Goal: Task Accomplishment & Management: Complete application form

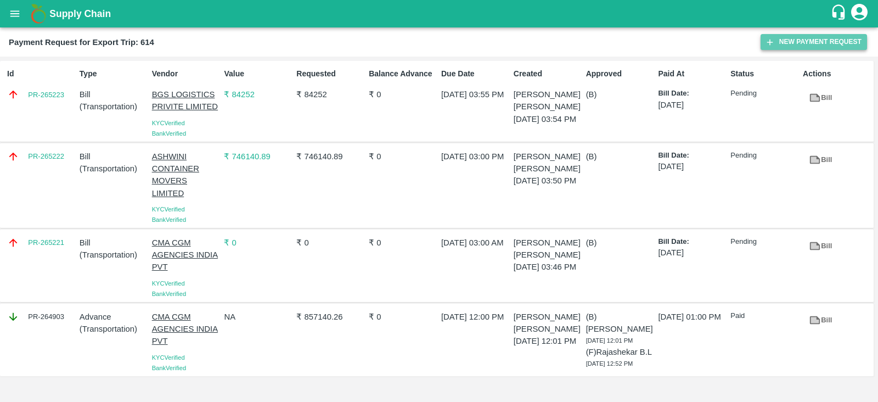
click at [801, 39] on button "New Payment Request" at bounding box center [814, 42] width 106 height 16
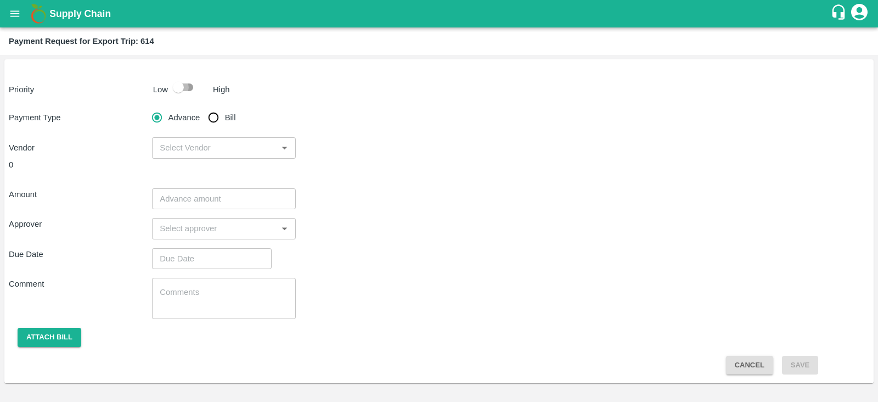
click at [184, 82] on input "checkbox" at bounding box center [178, 87] width 63 height 21
checkbox input "true"
click at [216, 117] on input "Bill" at bounding box center [213, 117] width 22 height 22
radio input "true"
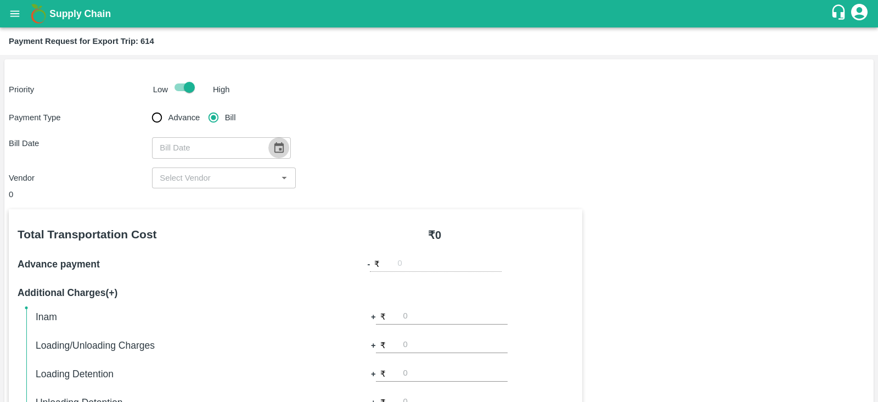
click at [275, 144] on icon "Choose date" at bounding box center [278, 147] width 9 height 10
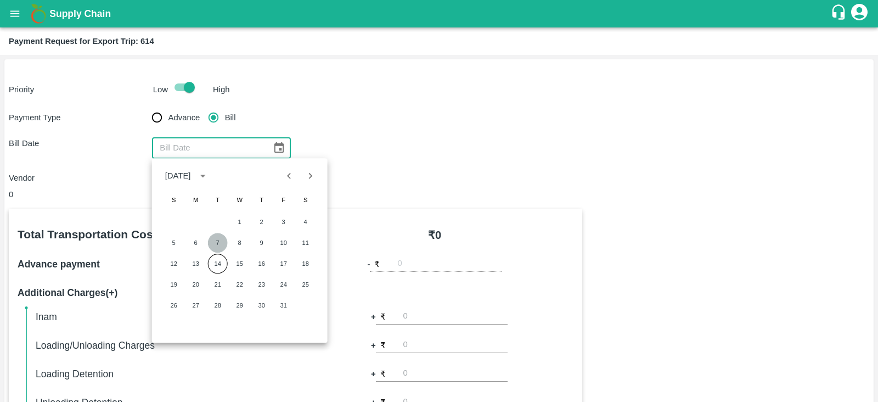
click at [212, 241] on button "7" at bounding box center [218, 243] width 20 height 20
type input "07/10/2025"
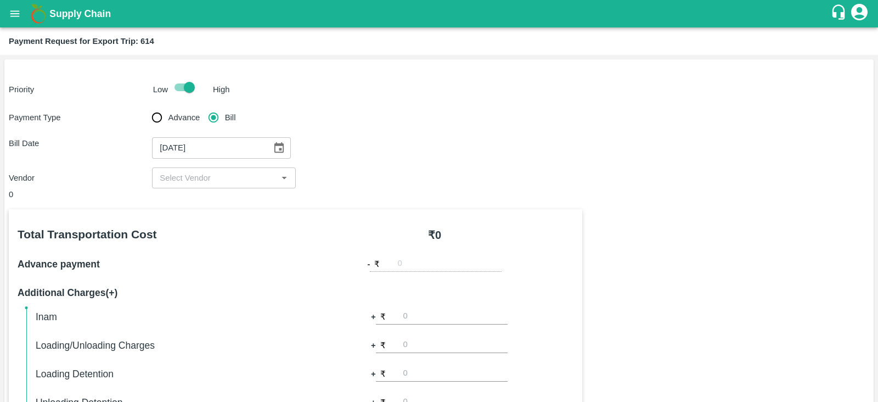
click at [227, 187] on div "​" at bounding box center [223, 177] width 143 height 21
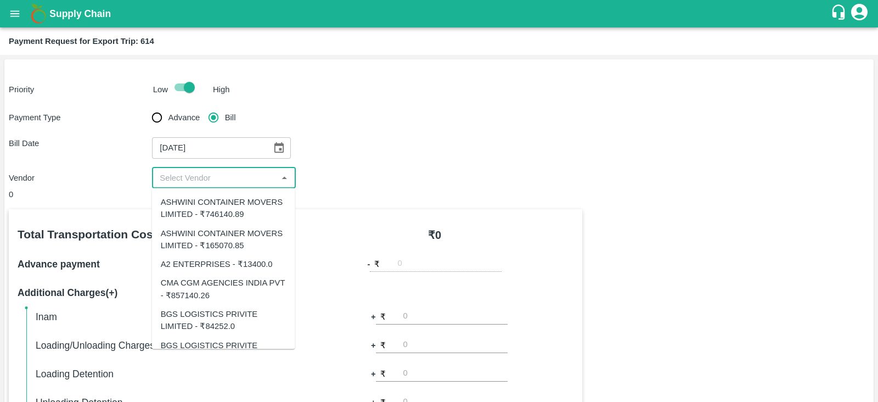
scroll to position [22, 0]
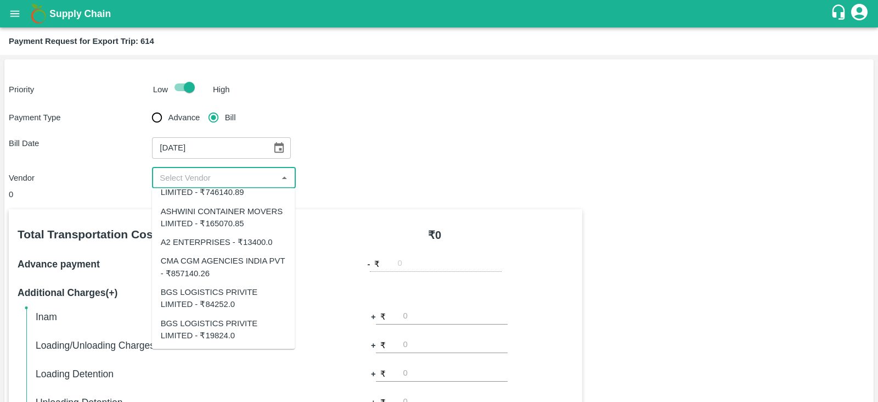
click at [239, 337] on div "BGS LOGISTICS PRIVITE LIMITED - ₹19824.0" at bounding box center [224, 329] width 126 height 25
type input "BGS LOGISTICS PRIVITE LIMITED - ₹19824.0"
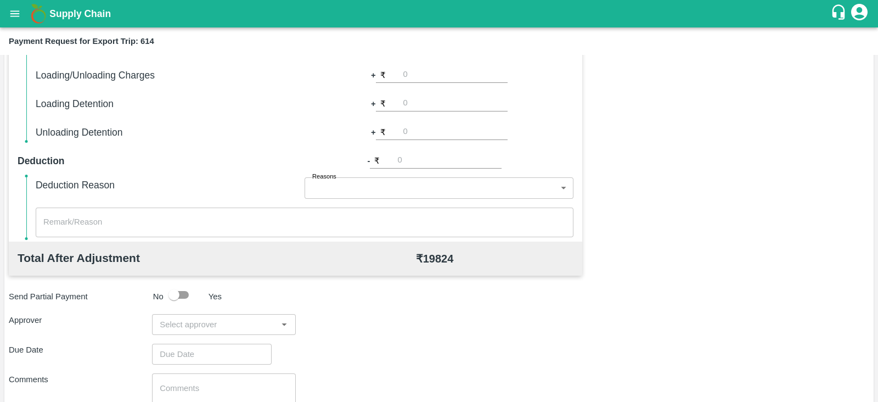
scroll to position [351, 0]
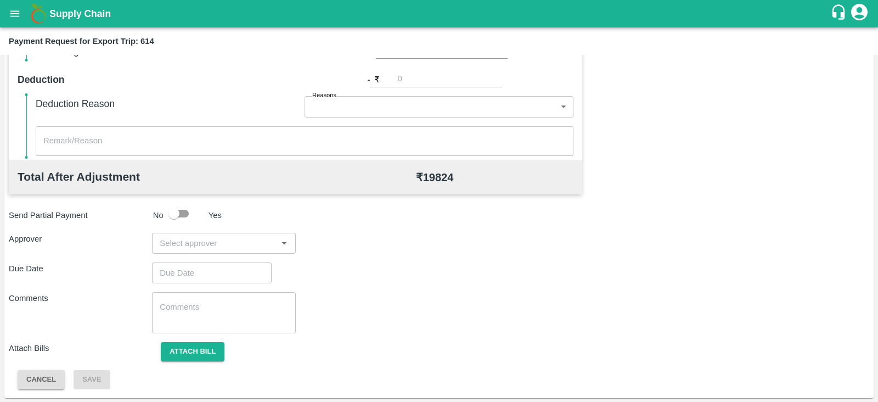
click at [247, 243] on input "input" at bounding box center [214, 243] width 119 height 14
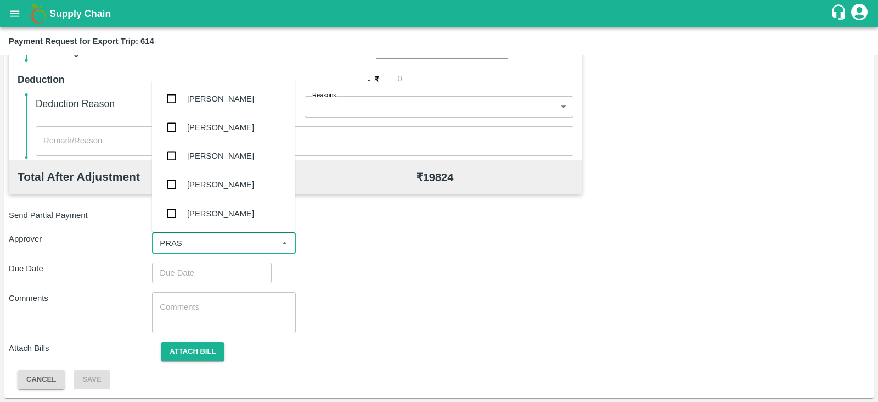
type input "PRASA"
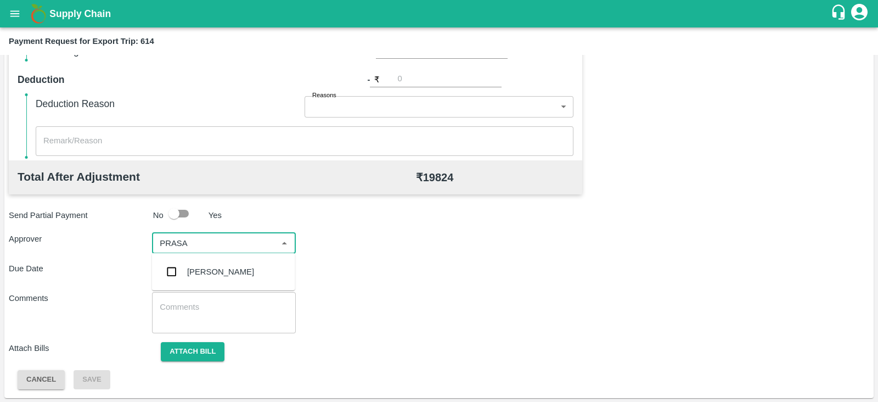
click at [228, 264] on div "[PERSON_NAME]" at bounding box center [223, 271] width 143 height 29
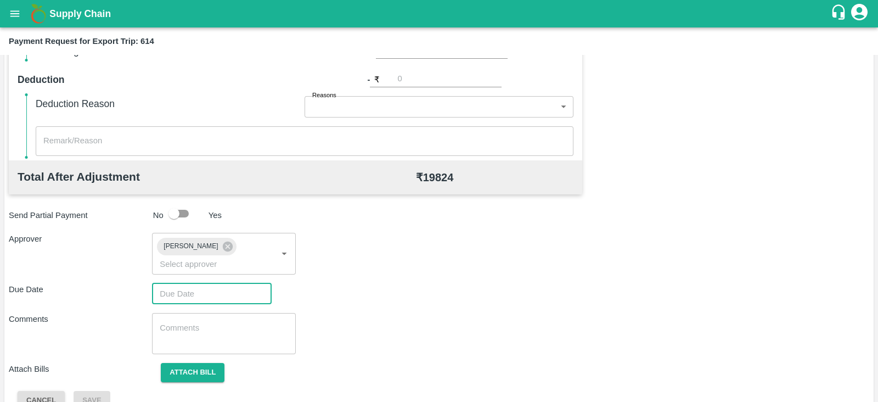
type input "DD/MM/YYYY hh:mm aa"
click at [210, 283] on input "DD/MM/YYYY hh:mm aa" at bounding box center [208, 293] width 112 height 21
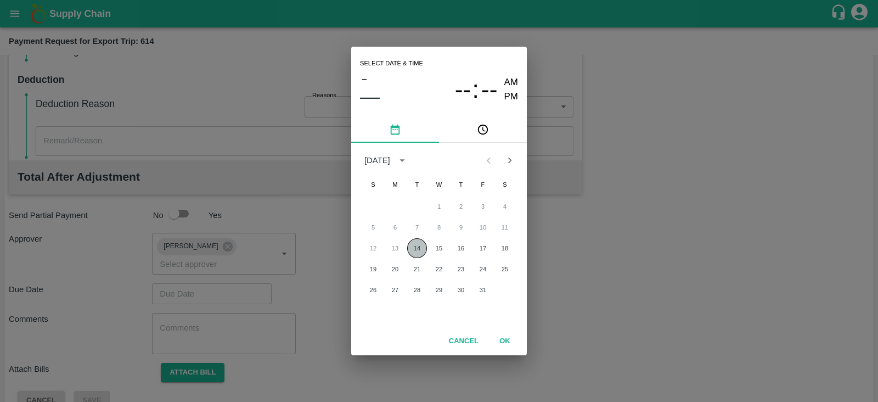
click at [415, 246] on button "14" at bounding box center [417, 248] width 20 height 20
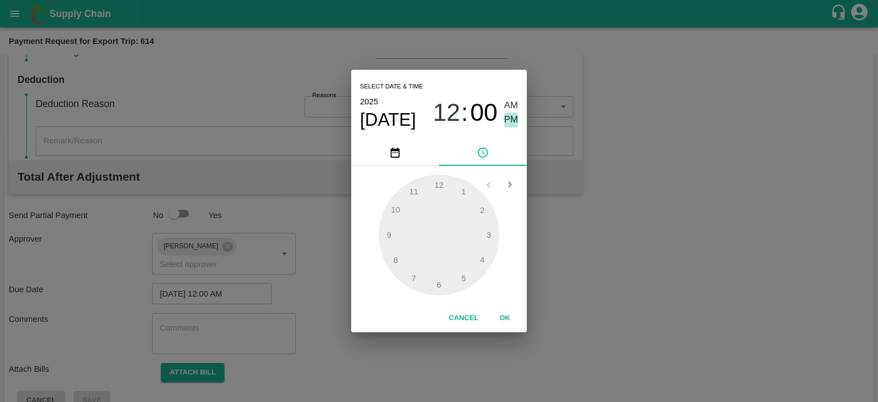
click at [516, 121] on span "PM" at bounding box center [511, 119] width 14 height 15
click at [466, 273] on div at bounding box center [439, 234] width 121 height 121
type input "14/10/2025 05:00 PM"
click at [505, 311] on button "OK" at bounding box center [504, 317] width 35 height 19
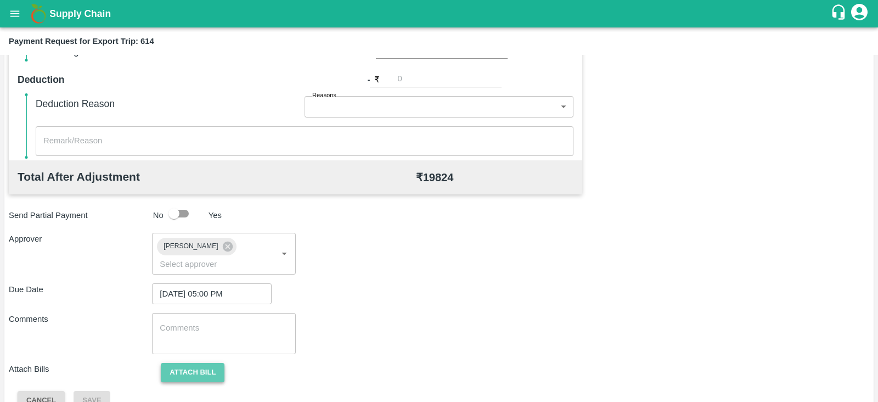
click at [209, 363] on button "Attach bill" at bounding box center [193, 372] width 64 height 19
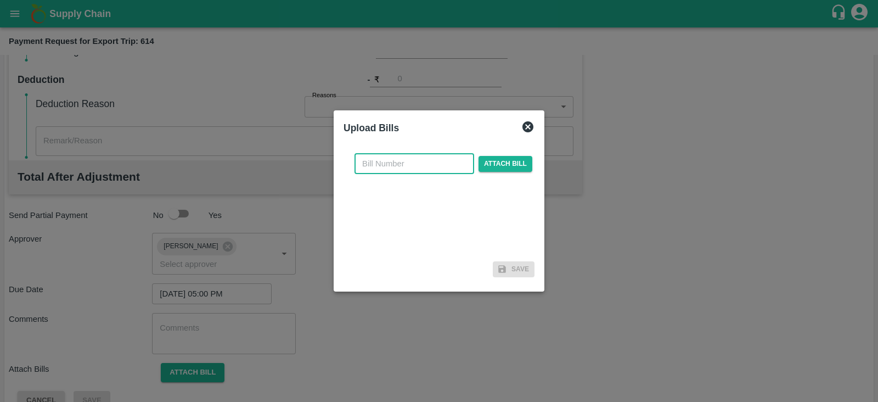
click at [420, 158] on input "text" at bounding box center [414, 163] width 120 height 21
paste input "BGS1039/25-26"
type input "BGS1039/25-26"
click at [502, 164] on span "Attach bill" at bounding box center [505, 164] width 54 height 16
click at [0, 0] on input "Attach bill" at bounding box center [0, 0] width 0 height 0
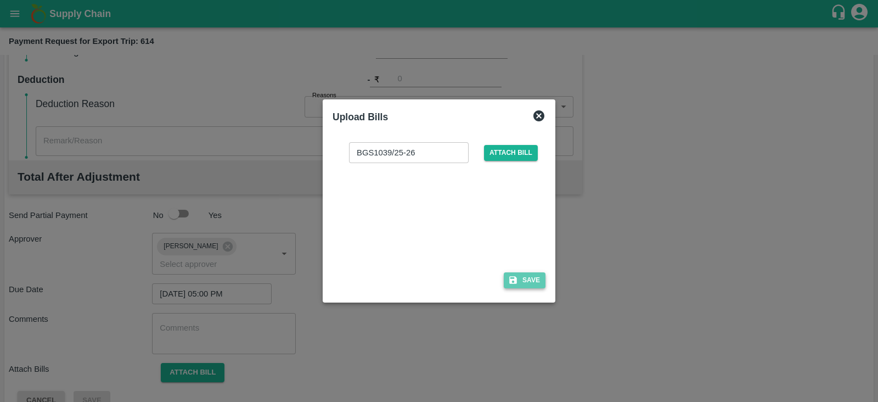
click at [524, 281] on button "Save" at bounding box center [525, 280] width 42 height 16
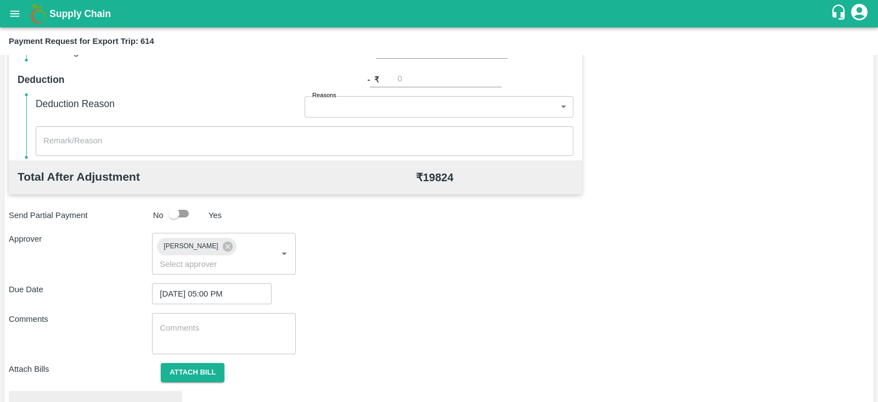
scroll to position [416, 0]
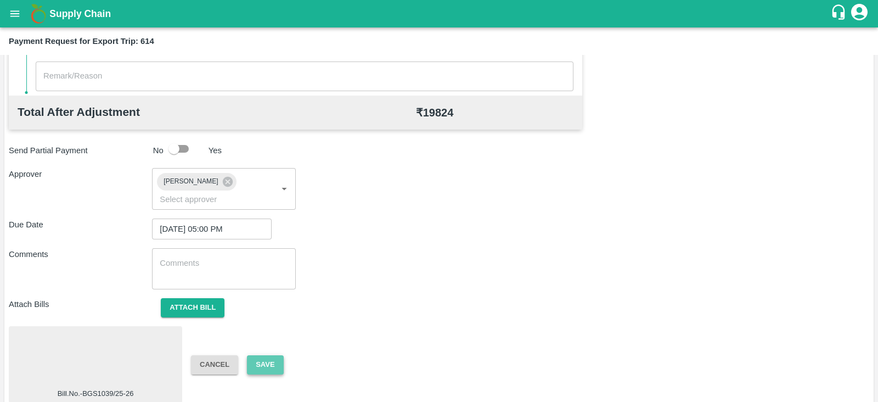
click at [258, 355] on button "Save" at bounding box center [265, 364] width 36 height 19
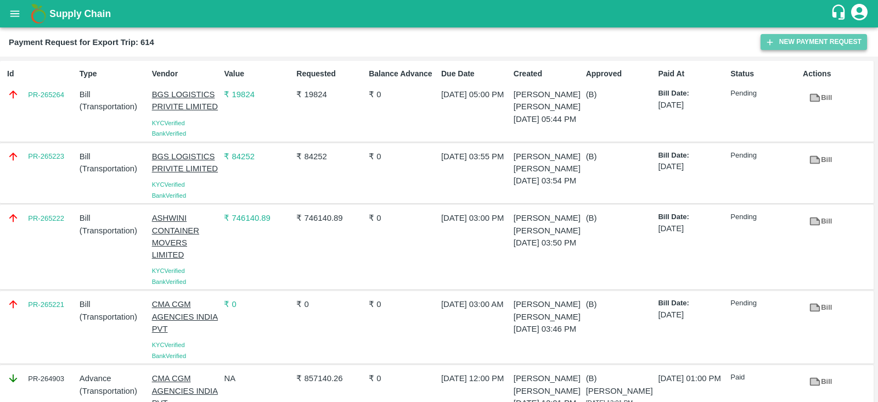
click at [796, 42] on button "New Payment Request" at bounding box center [814, 42] width 106 height 16
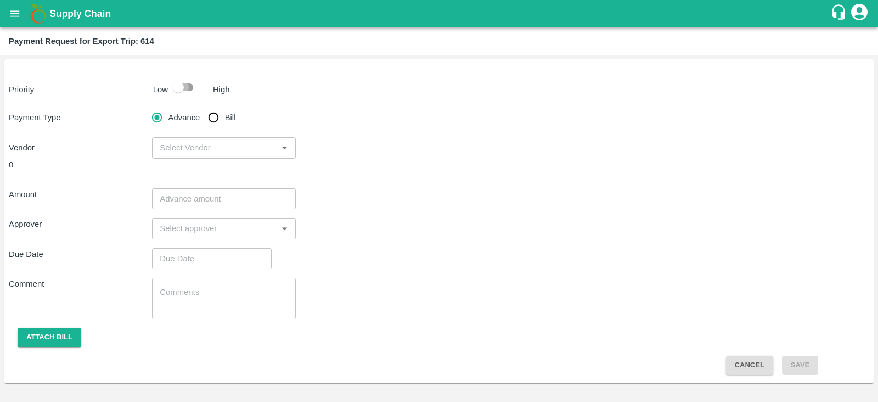
click at [181, 89] on input "checkbox" at bounding box center [178, 87] width 63 height 21
checkbox input "true"
click at [212, 119] on input "Bill" at bounding box center [213, 117] width 22 height 22
radio input "true"
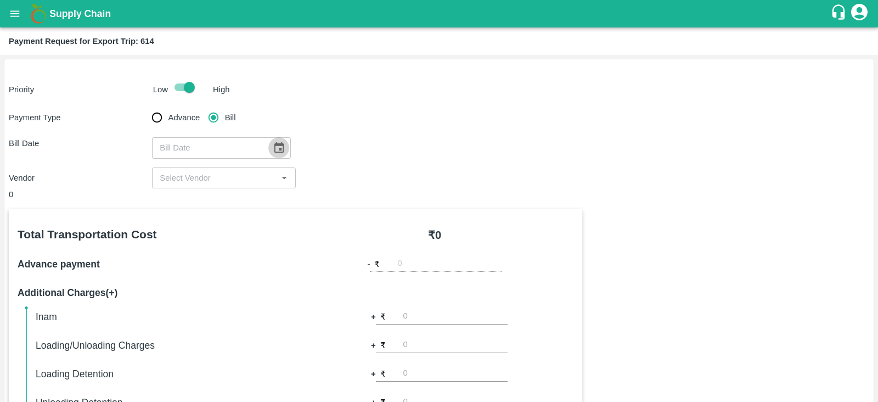
click at [273, 147] on icon "Choose date" at bounding box center [279, 148] width 12 height 12
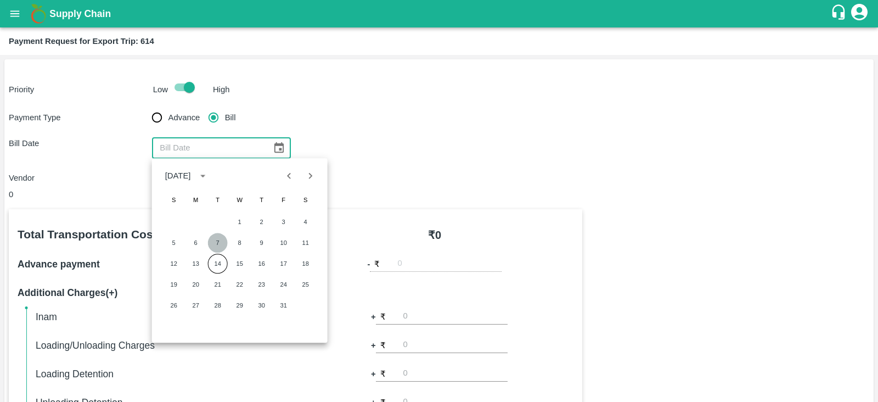
click at [221, 242] on button "7" at bounding box center [218, 243] width 20 height 20
type input "07/10/2025"
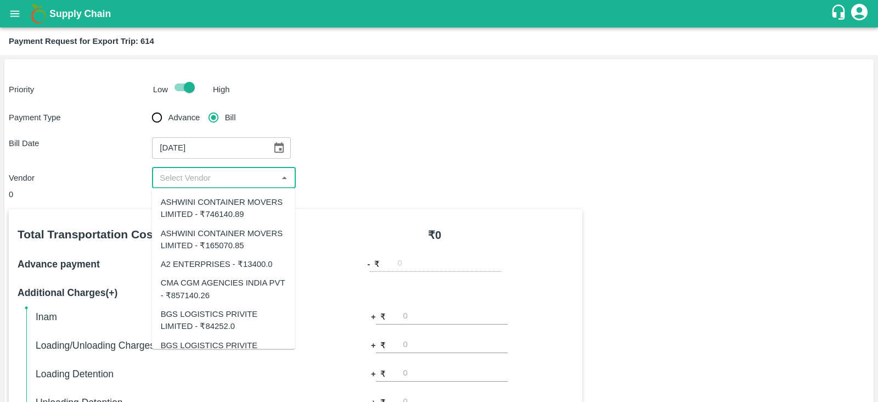
click at [213, 182] on input "input" at bounding box center [214, 178] width 119 height 14
click at [235, 244] on div "ASHWINI CONTAINER MOVERS LIMITED - ₹165070.85" at bounding box center [224, 239] width 126 height 25
type input "ASHWINI CONTAINER MOVERS LIMITED - ₹165070.85"
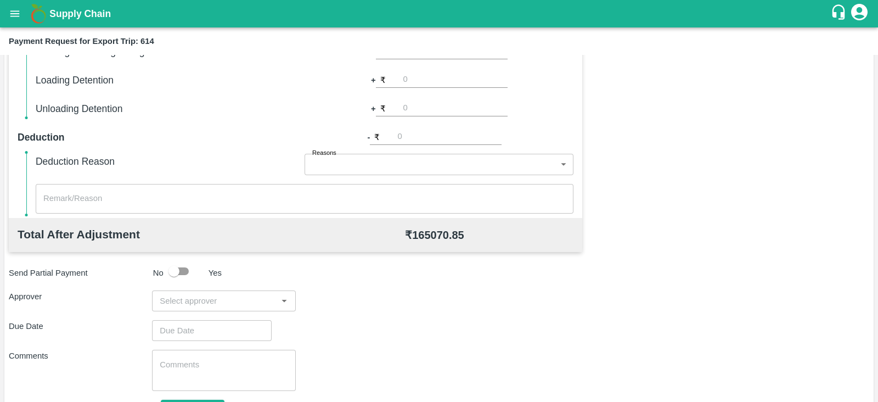
scroll to position [351, 0]
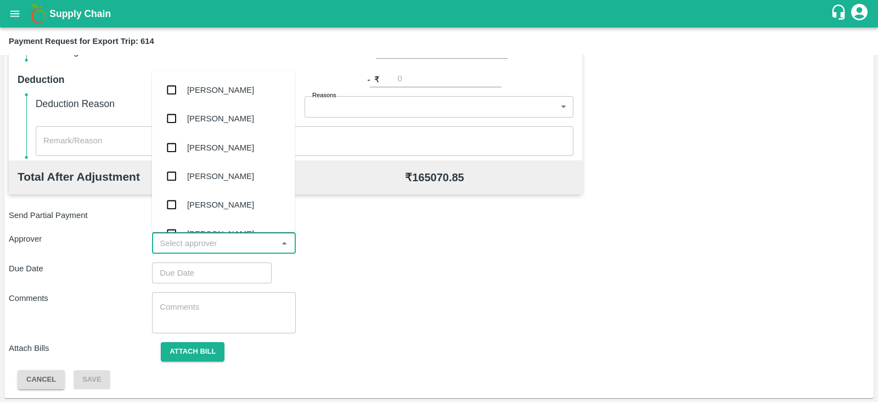
click at [231, 241] on input "input" at bounding box center [214, 243] width 119 height 14
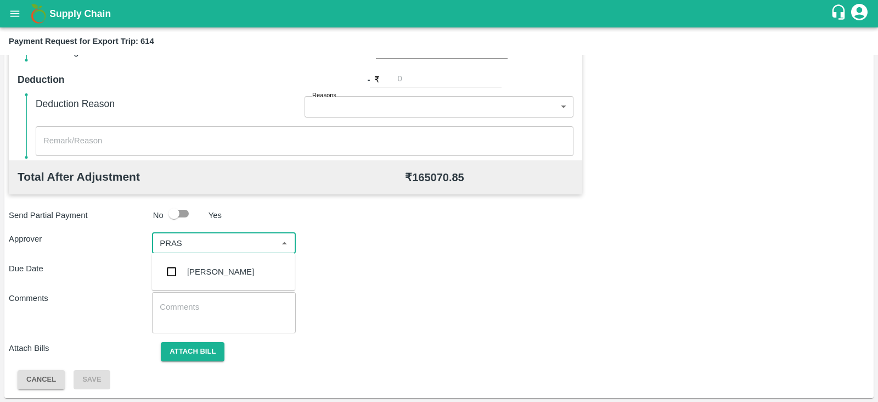
type input "PRASA"
click at [218, 273] on div "[PERSON_NAME]" at bounding box center [220, 272] width 67 height 12
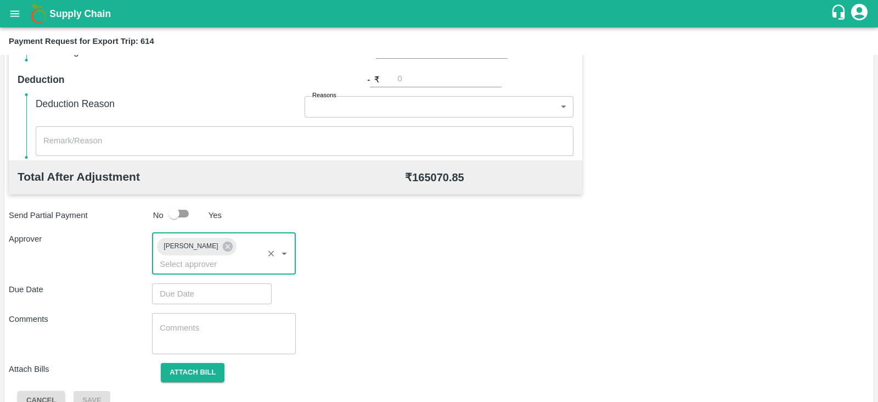
type input "DD/MM/YYYY hh:mm aa"
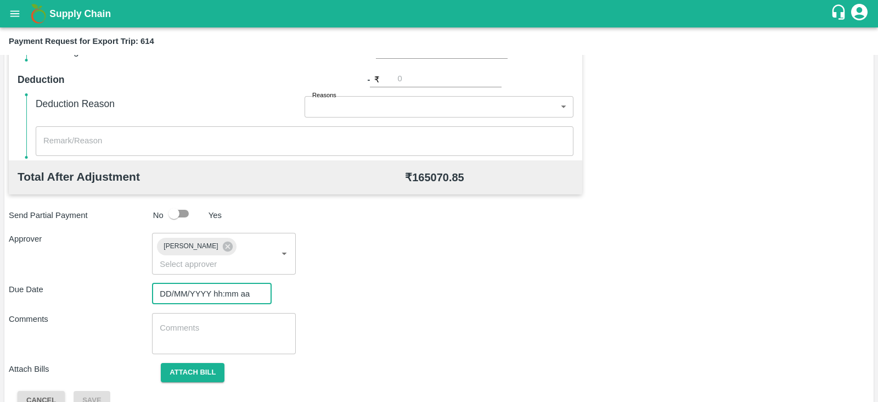
click at [200, 283] on input "DD/MM/YYYY hh:mm aa" at bounding box center [208, 293] width 112 height 21
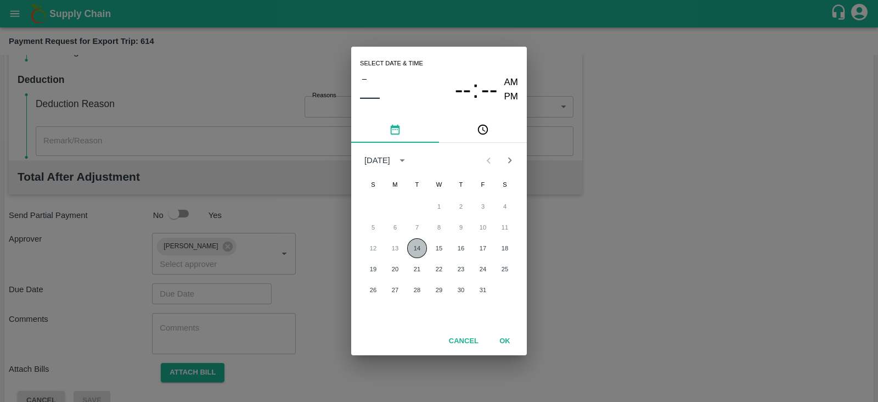
click at [417, 246] on button "14" at bounding box center [417, 248] width 20 height 20
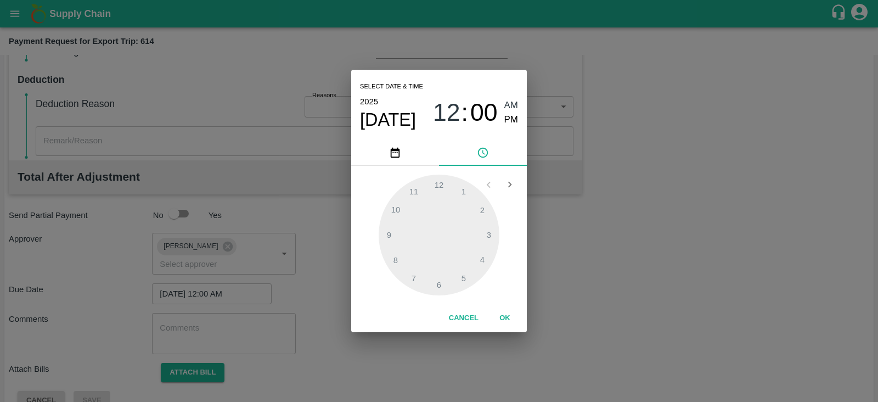
click at [515, 119] on span "PM" at bounding box center [511, 119] width 14 height 15
click at [464, 275] on div at bounding box center [439, 234] width 121 height 121
type input "14/10/2025 05:00 PM"
click at [506, 318] on button "OK" at bounding box center [504, 317] width 35 height 19
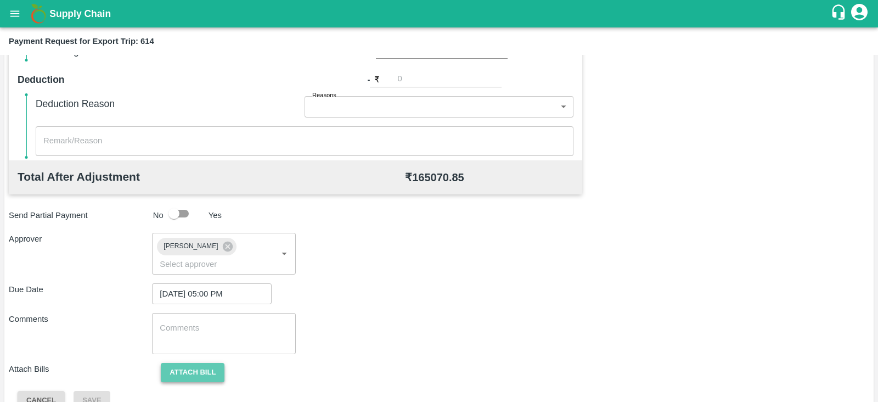
click at [174, 363] on button "Attach bill" at bounding box center [193, 372] width 64 height 19
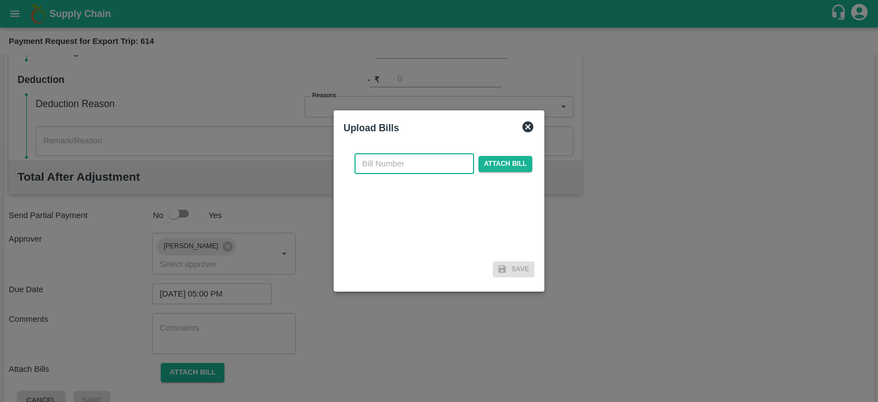
click at [422, 161] on input "text" at bounding box center [414, 163] width 120 height 21
paste input "ACML25-26/06103"
type input "ACML25-26/06103"
click at [502, 159] on span "Attach bill" at bounding box center [505, 164] width 54 height 16
click at [0, 0] on input "Attach bill" at bounding box center [0, 0] width 0 height 0
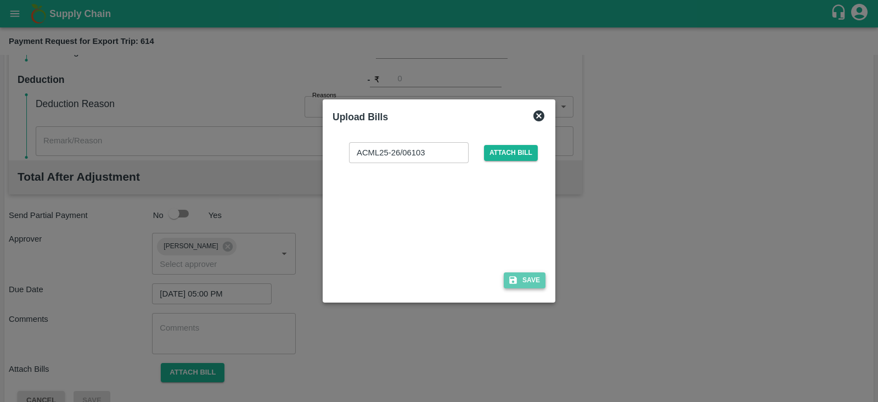
click at [520, 275] on button "Save" at bounding box center [525, 280] width 42 height 16
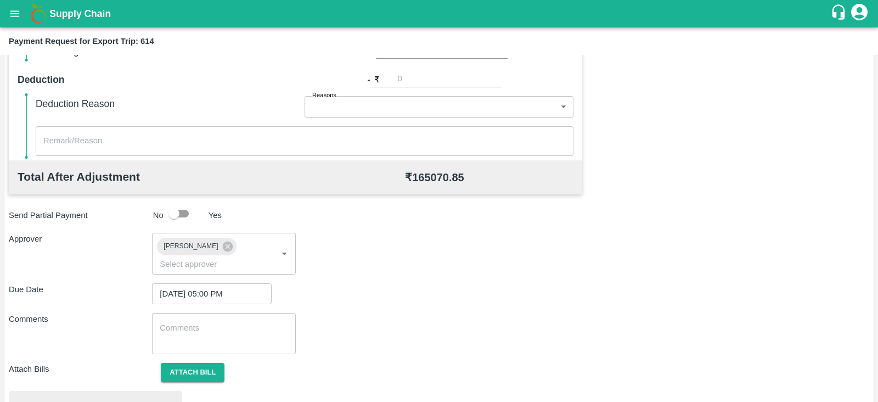
scroll to position [416, 0]
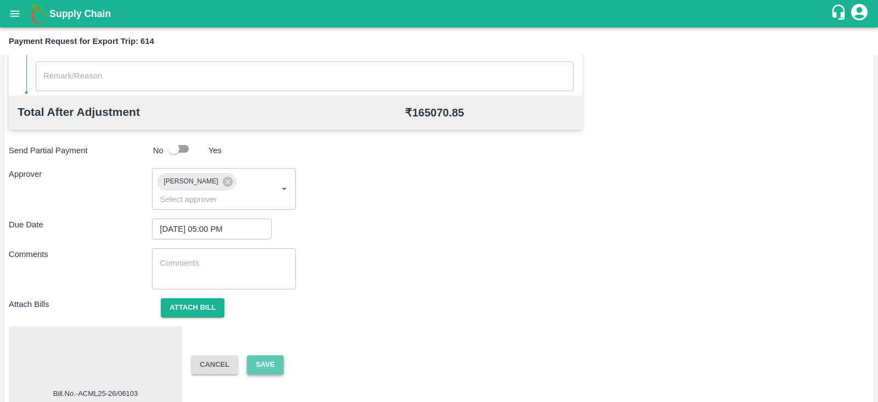
click at [264, 355] on button "Save" at bounding box center [265, 364] width 36 height 19
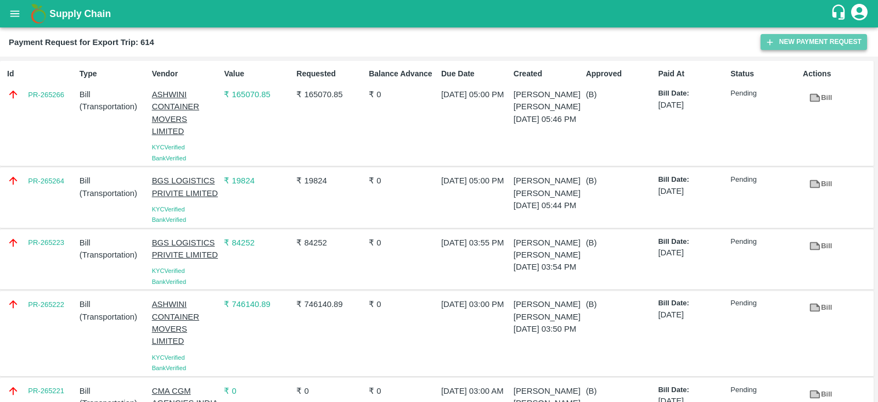
click at [806, 45] on button "New Payment Request" at bounding box center [814, 42] width 106 height 16
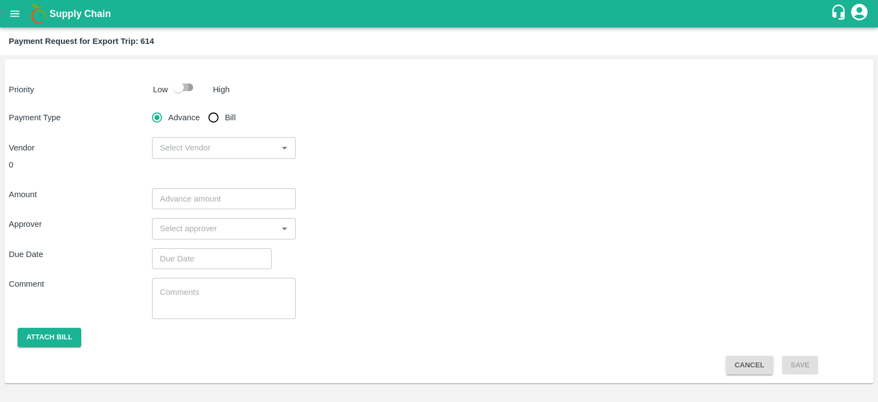
click at [186, 82] on input "checkbox" at bounding box center [178, 87] width 63 height 21
checkbox input "true"
click at [215, 116] on input "Bill" at bounding box center [213, 117] width 22 height 22
radio input "true"
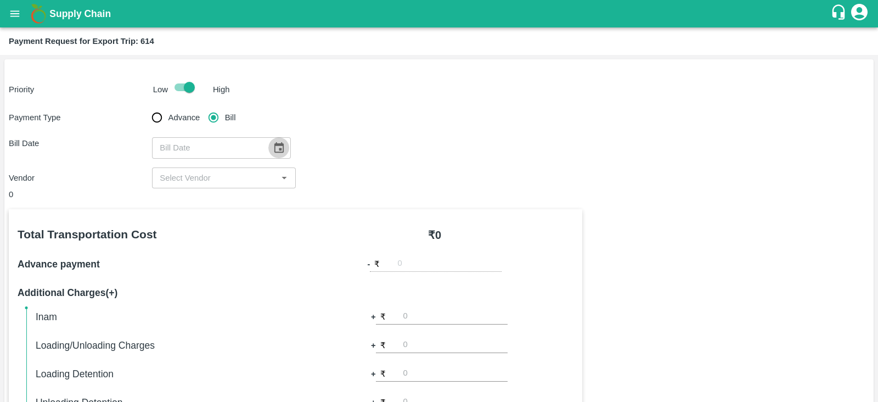
click at [274, 145] on icon "Choose date" at bounding box center [278, 147] width 9 height 10
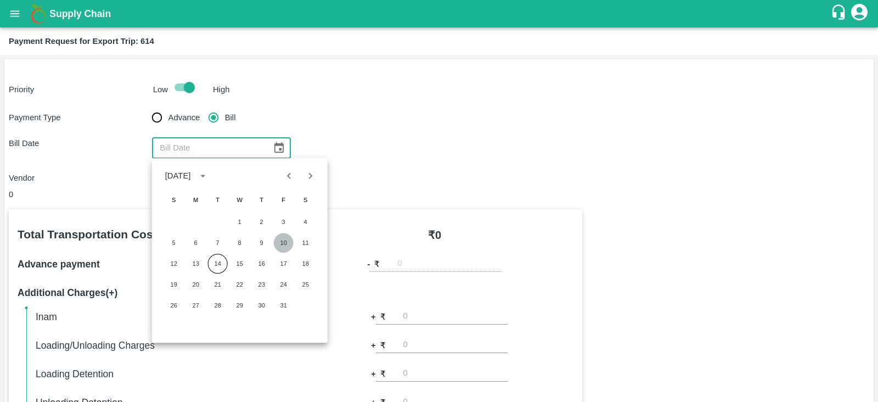
click at [285, 242] on button "10" at bounding box center [284, 243] width 20 height 20
type input "10/10/2025"
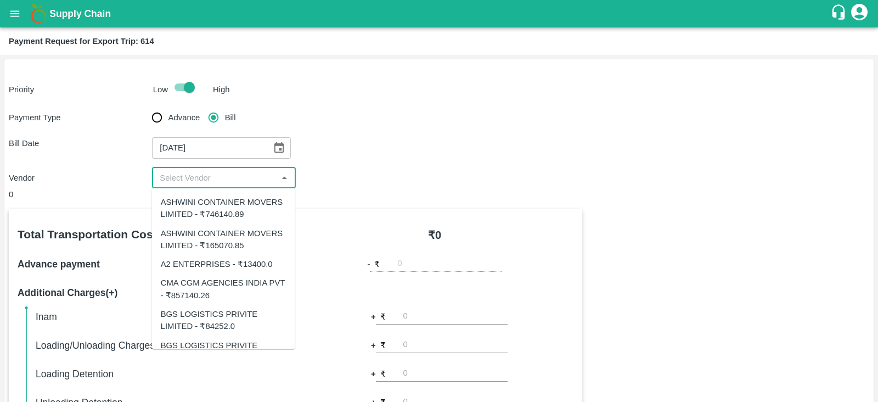
click at [230, 178] on input "input" at bounding box center [214, 178] width 119 height 14
click at [263, 178] on input "input" at bounding box center [214, 178] width 119 height 14
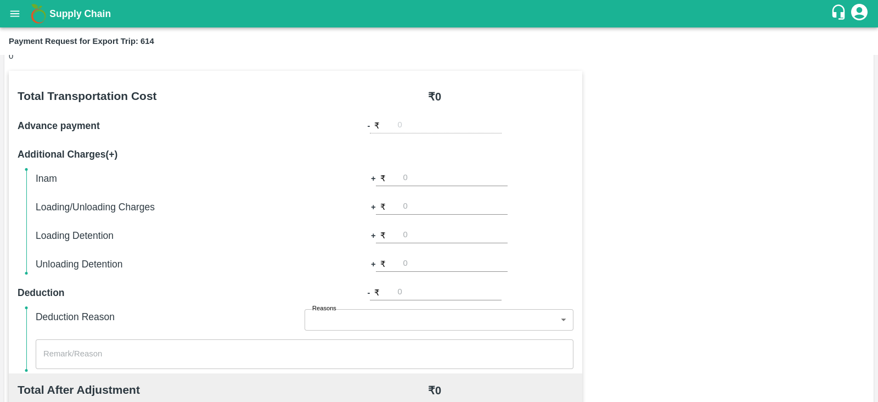
scroll to position [68, 0]
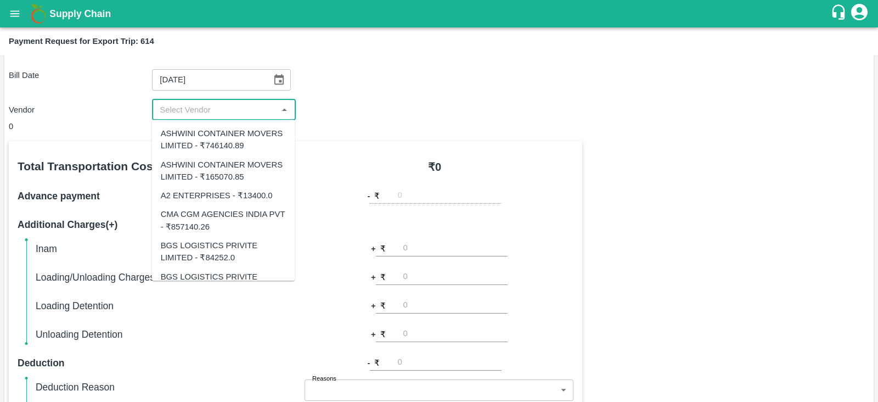
click at [251, 104] on input "input" at bounding box center [214, 110] width 119 height 14
click at [239, 194] on div "A2 ENTERPRISES - ₹13400.0" at bounding box center [217, 195] width 112 height 12
type input "A2 ENTERPRISES - ₹13400.0"
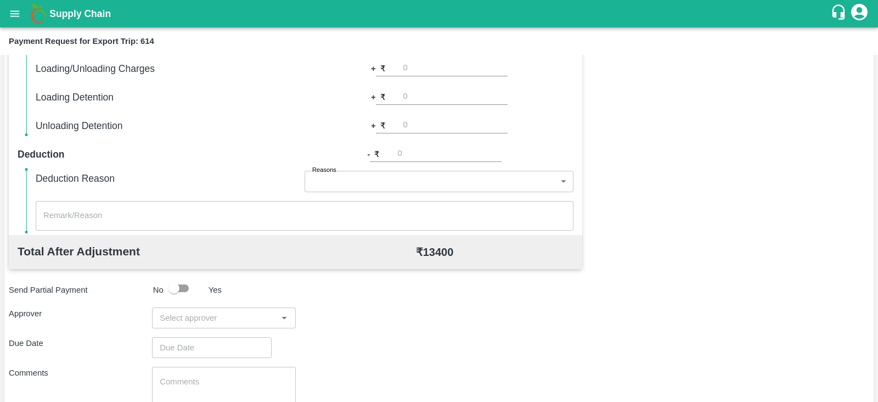
scroll to position [274, 0]
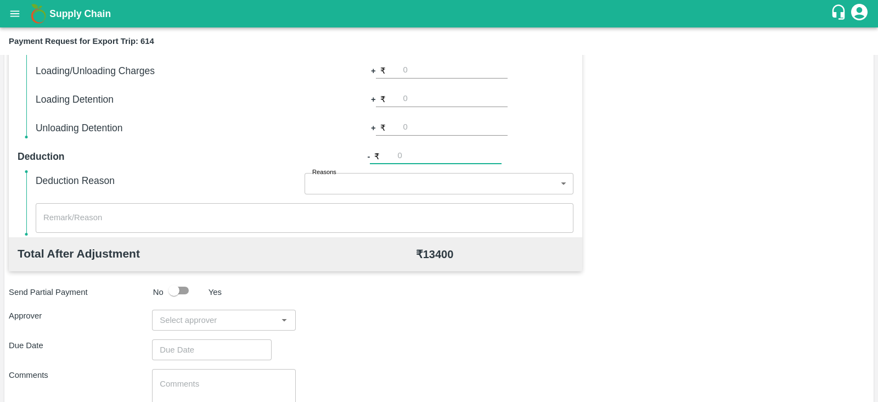
click at [423, 155] on input "number" at bounding box center [449, 156] width 104 height 15
type input "2"
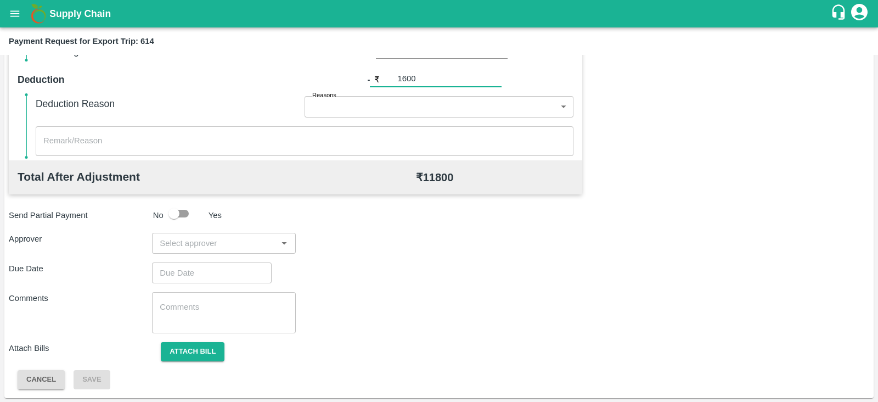
type input "1600"
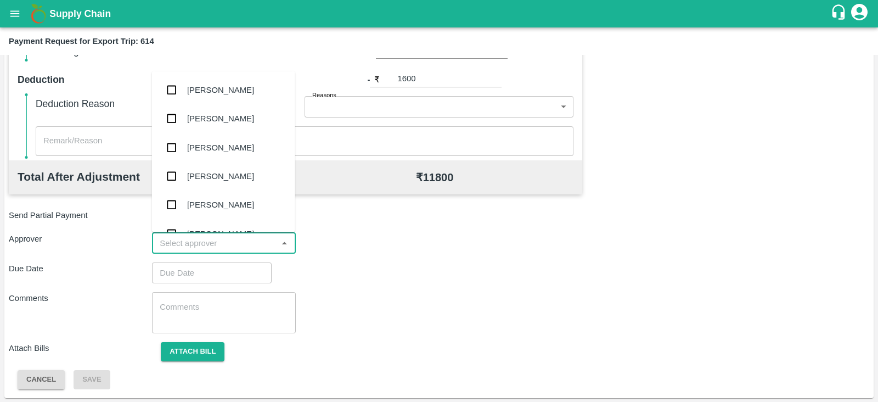
click at [230, 249] on input "input" at bounding box center [214, 243] width 119 height 14
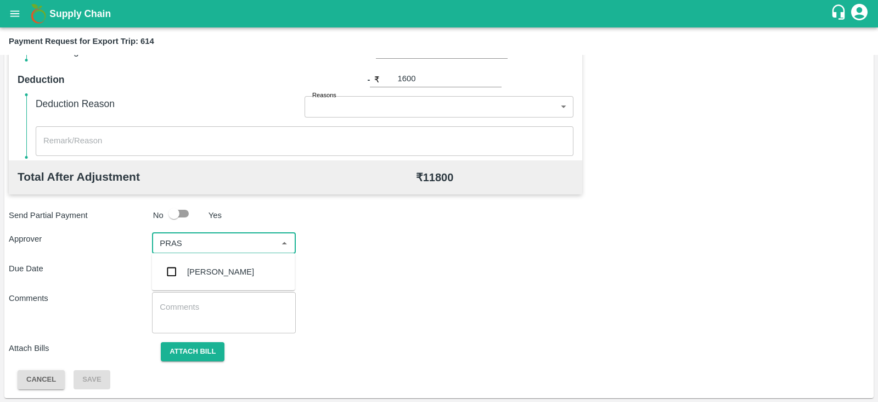
type input "PRASA"
click at [205, 272] on div "[PERSON_NAME]" at bounding box center [220, 272] width 67 height 12
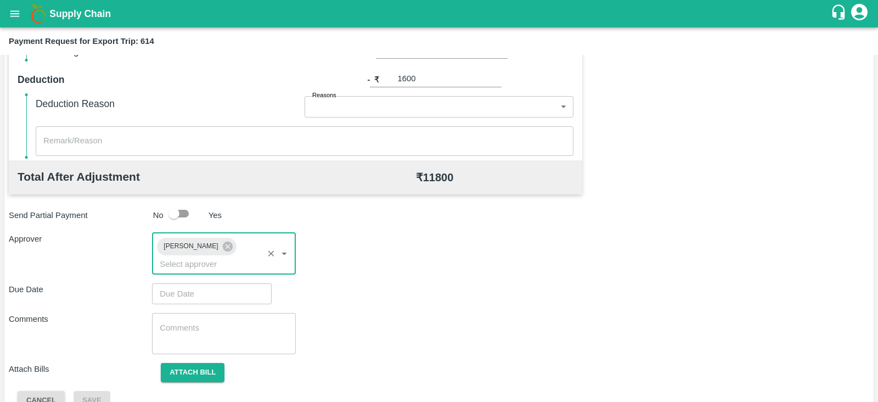
type input "DD/MM/YYYY hh:mm aa"
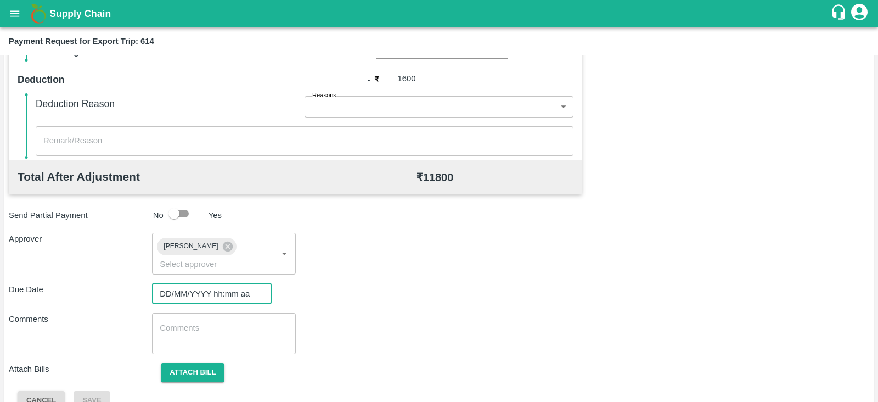
click at [193, 283] on input "DD/MM/YYYY hh:mm aa" at bounding box center [208, 293] width 112 height 21
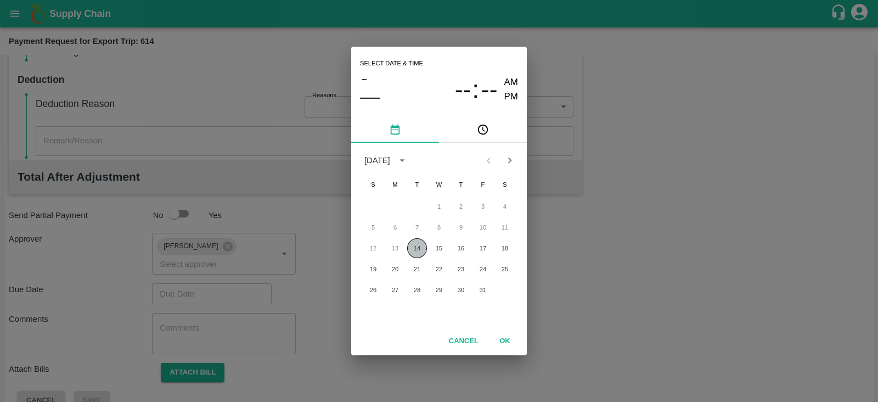
click at [414, 246] on button "14" at bounding box center [417, 248] width 20 height 20
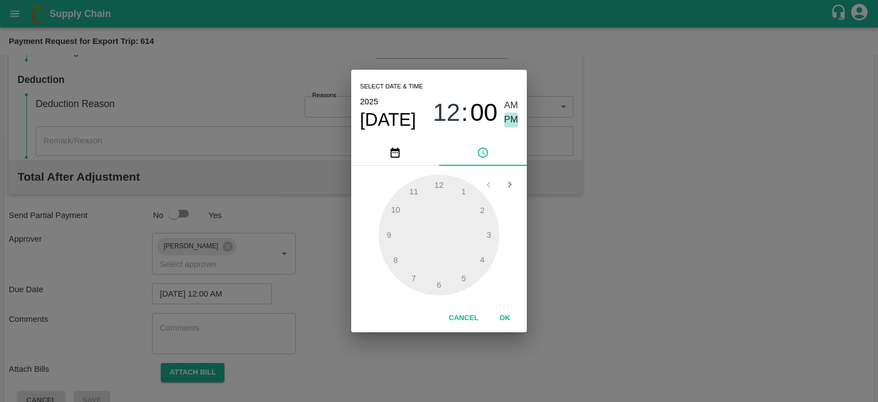
click at [511, 119] on span "PM" at bounding box center [511, 119] width 14 height 15
click at [463, 278] on div at bounding box center [439, 234] width 121 height 121
type input "14/10/2025 05:00 PM"
click at [510, 316] on button "OK" at bounding box center [504, 317] width 35 height 19
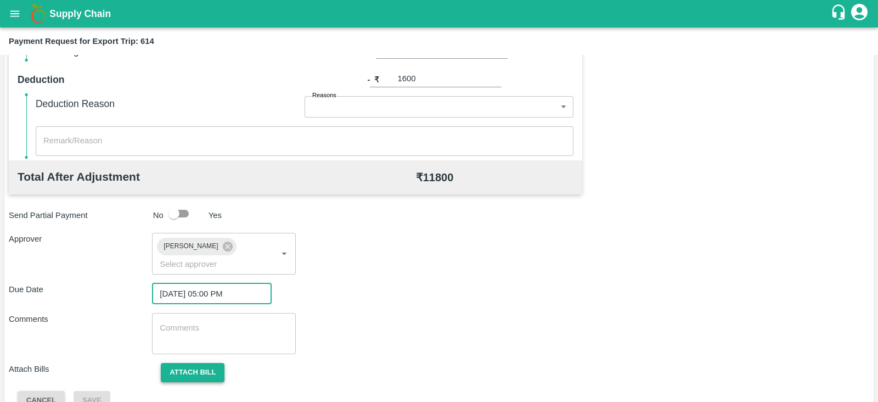
click at [200, 363] on button "Attach bill" at bounding box center [193, 372] width 64 height 19
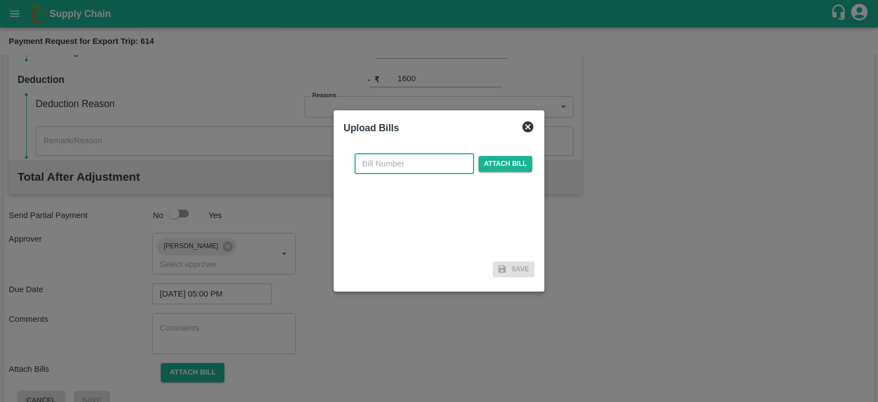
click at [435, 166] on input "text" at bounding box center [414, 163] width 120 height 21
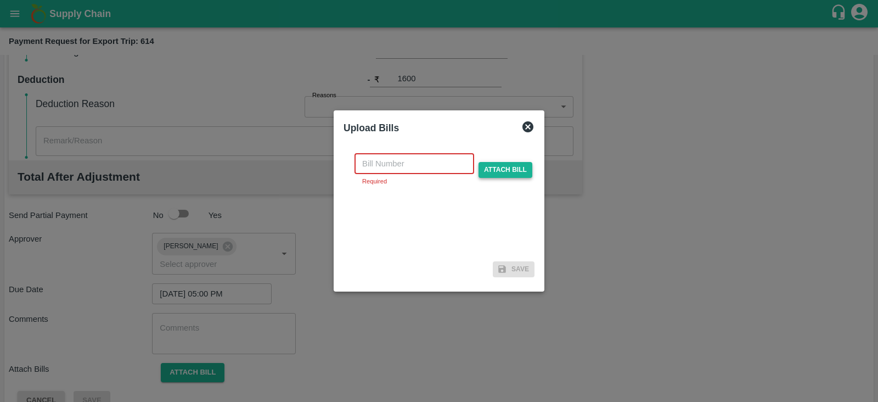
paste input "A2-155/2025-26"
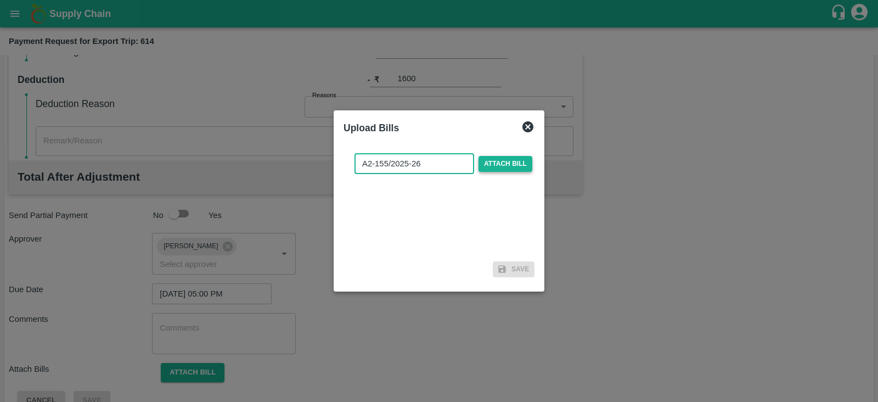
type input "A2-155/2025-26"
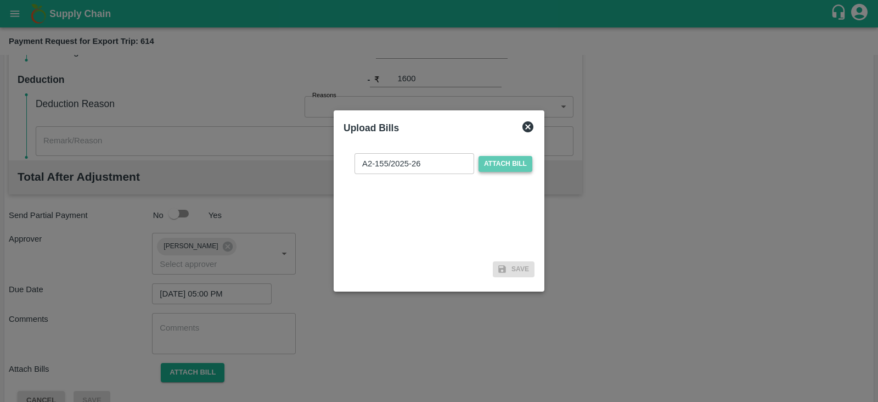
click at [517, 163] on span "Attach bill" at bounding box center [505, 164] width 54 height 16
click at [0, 0] on input "Attach bill" at bounding box center [0, 0] width 0 height 0
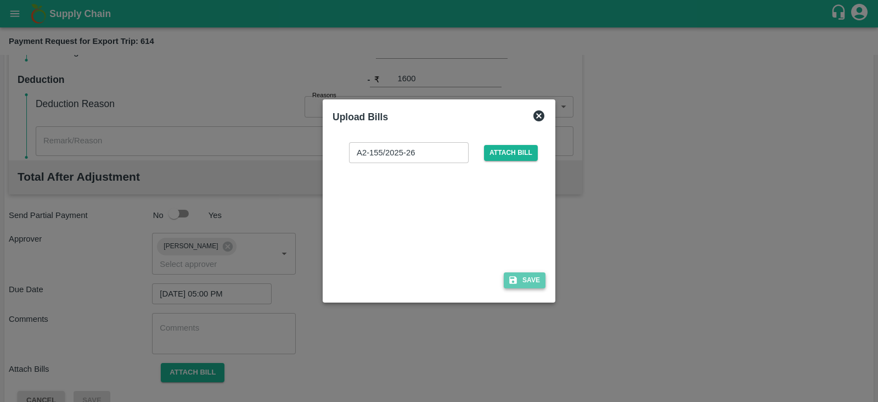
click at [526, 279] on button "Save" at bounding box center [525, 280] width 42 height 16
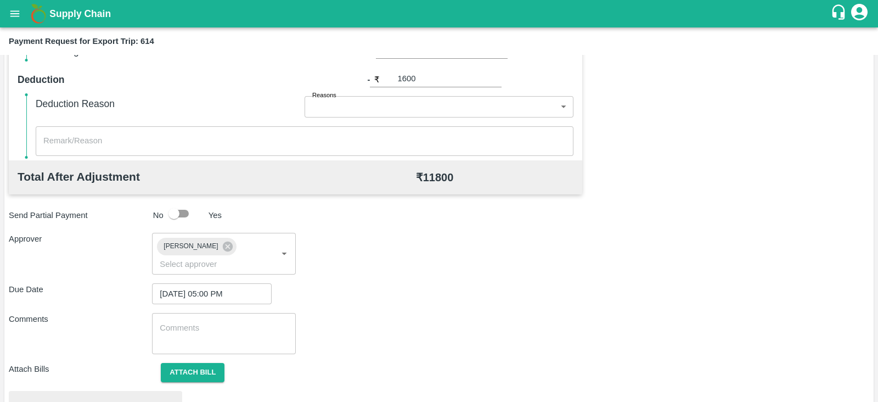
scroll to position [416, 0]
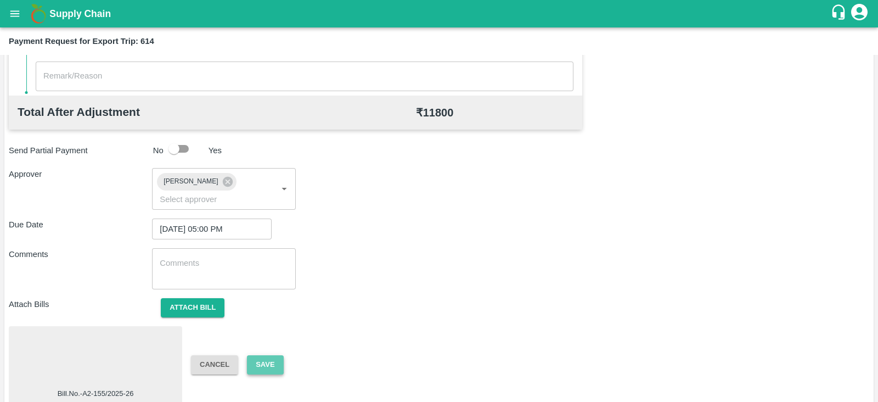
click at [268, 355] on button "Save" at bounding box center [265, 364] width 36 height 19
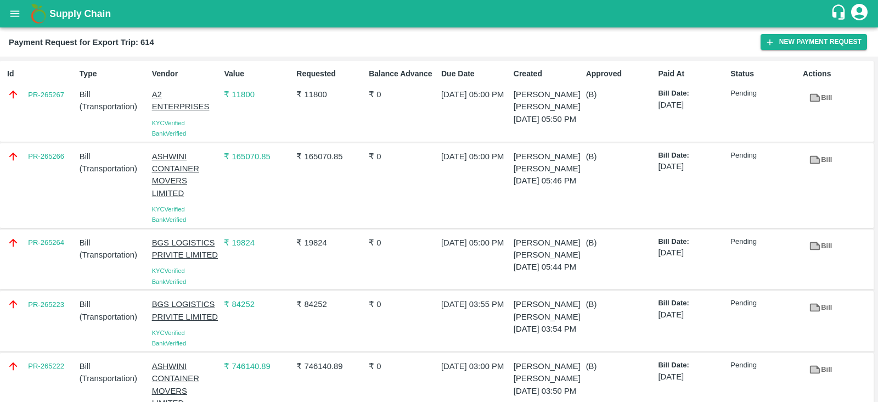
click at [57, 112] on div "Id PR-265267" at bounding box center [39, 101] width 72 height 75
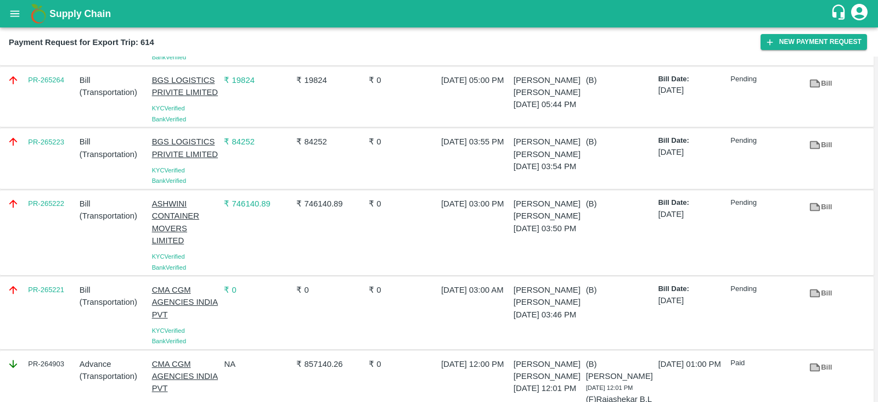
scroll to position [162, 0]
click at [52, 222] on div "PR-265222" at bounding box center [39, 233] width 72 height 79
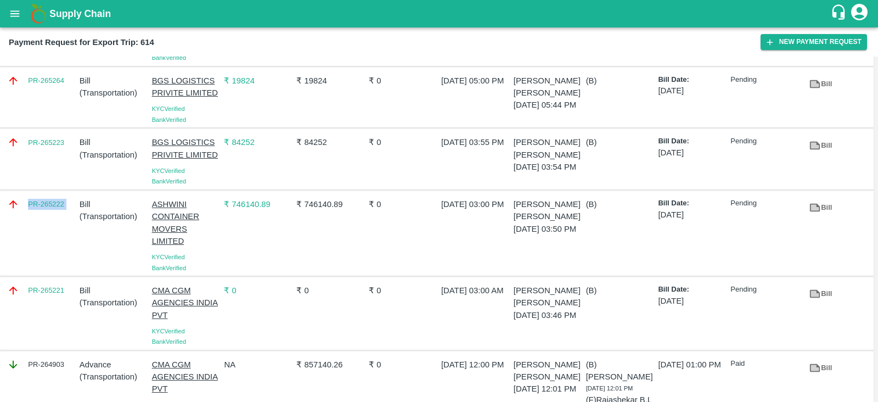
copy link "PR-265222"
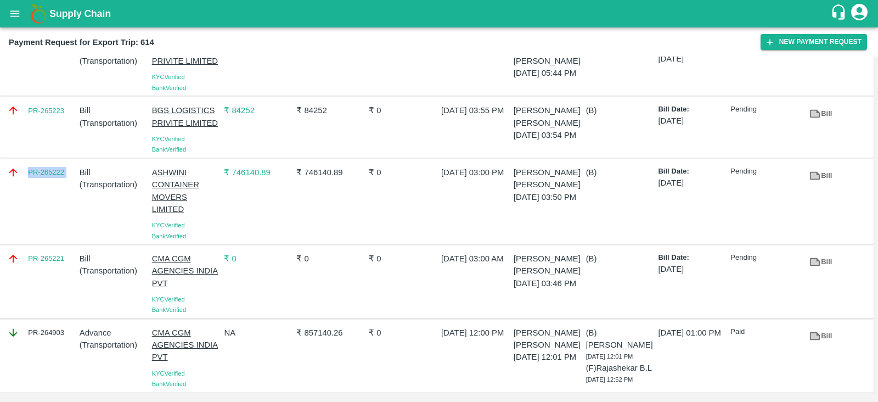
scroll to position [0, 0]
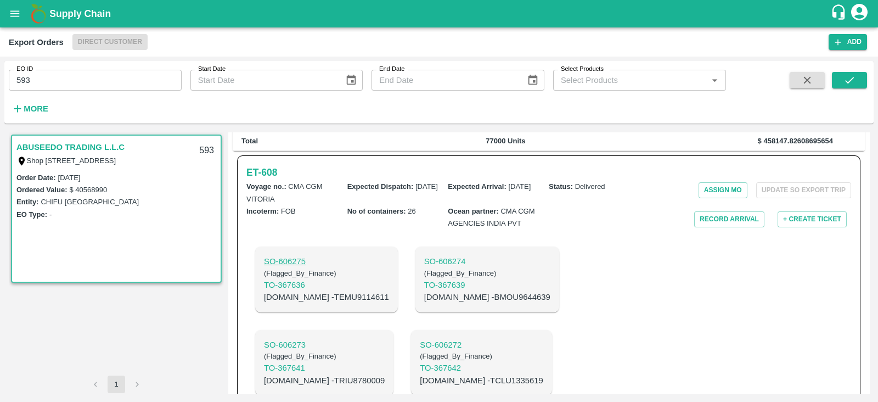
scroll to position [350, 0]
click at [266, 181] on h6 "ET- 608" at bounding box center [261, 173] width 31 height 15
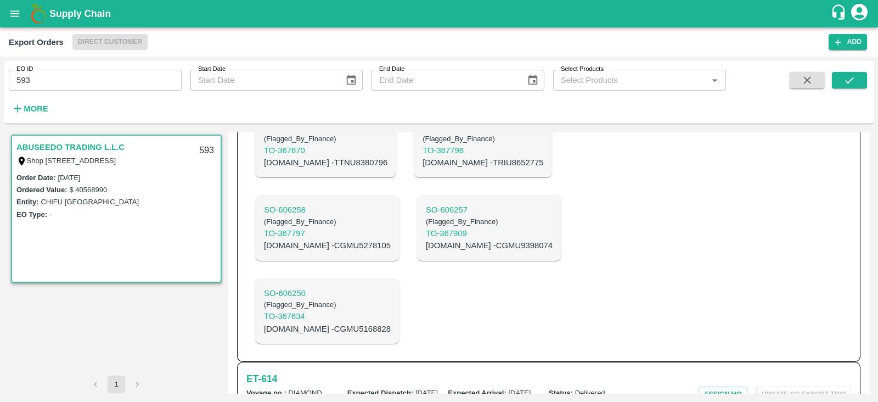
scroll to position [1066, 0]
click at [265, 371] on h6 "ET- 614" at bounding box center [261, 378] width 31 height 15
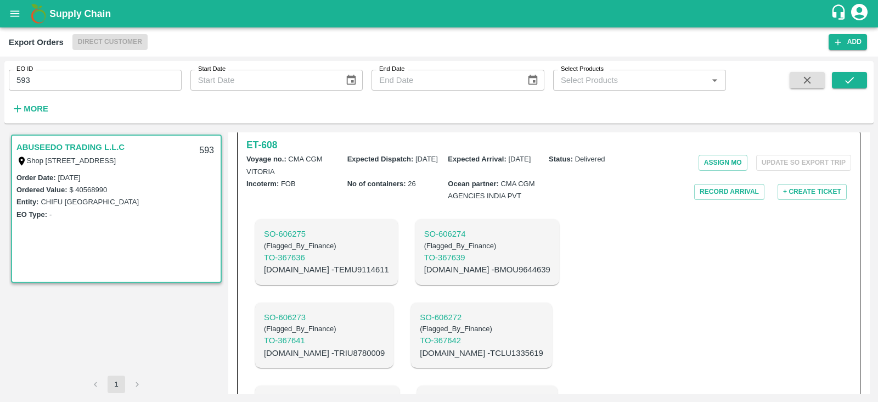
scroll to position [379, 0]
click at [267, 152] on h6 "ET- 608" at bounding box center [261, 144] width 31 height 15
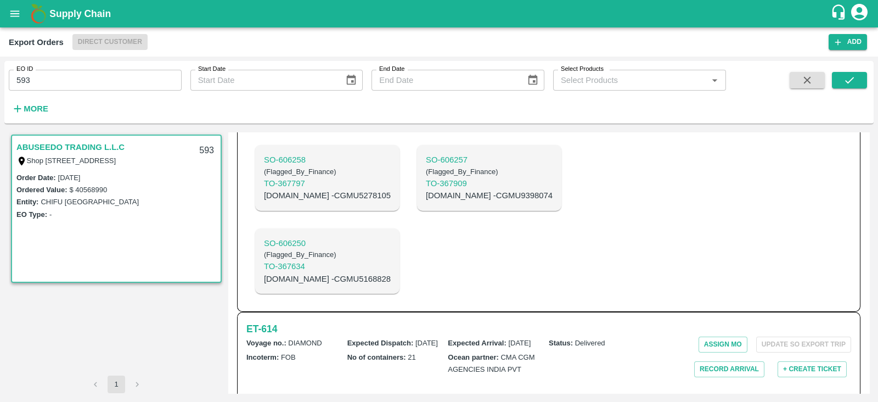
scroll to position [1000, 0]
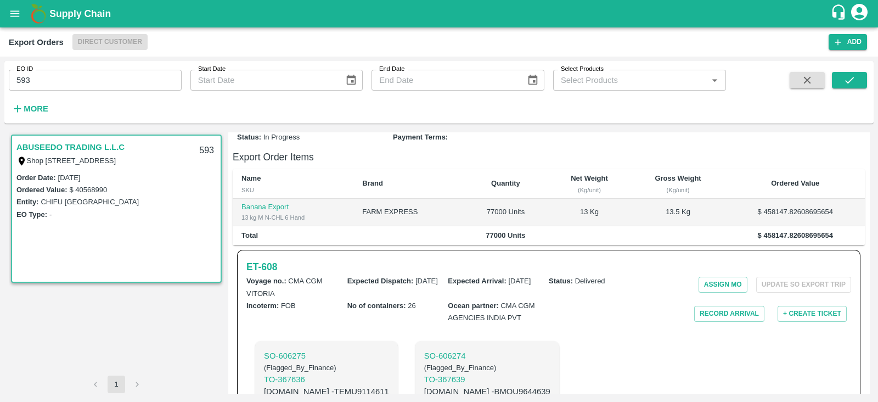
scroll to position [259, 0]
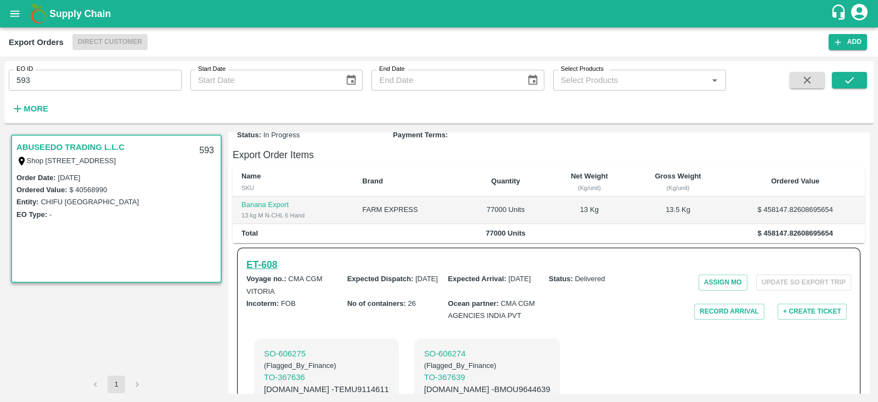
click at [272, 272] on h6 "ET- 608" at bounding box center [261, 264] width 31 height 15
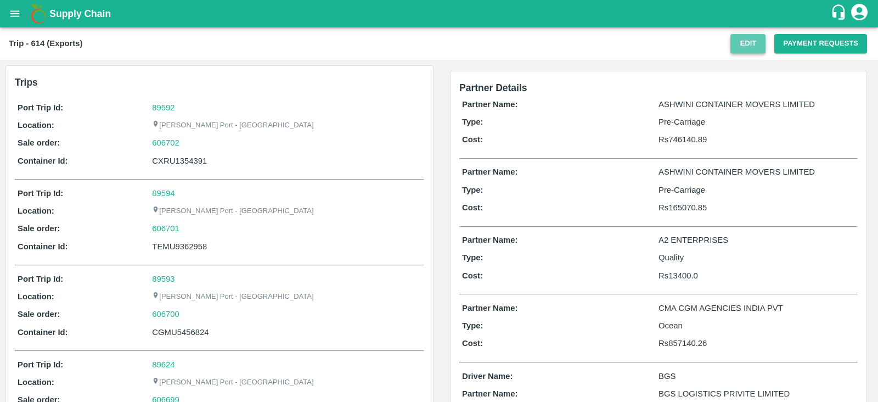
click at [746, 46] on button "Edit" at bounding box center [747, 43] width 35 height 19
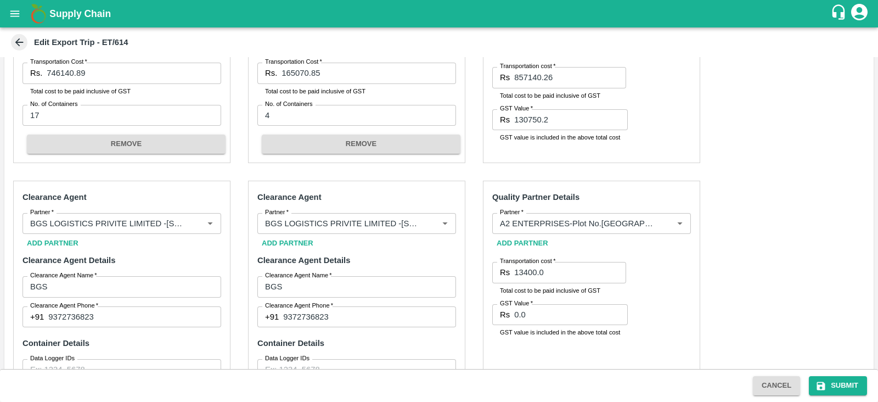
scroll to position [480, 0]
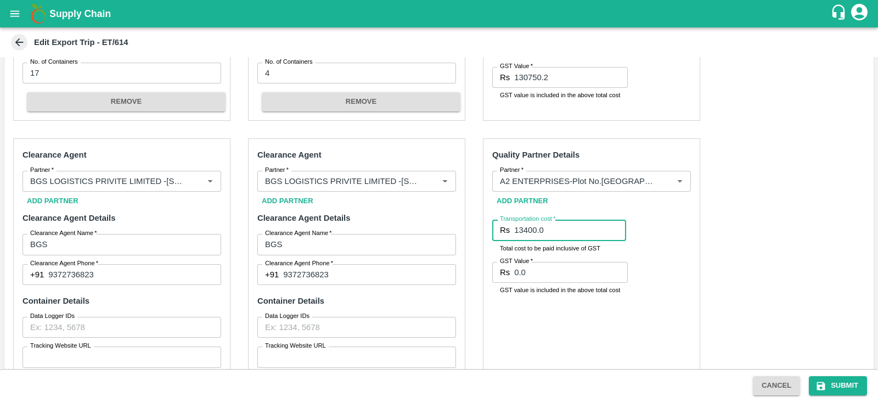
click at [546, 230] on input "13400.0" at bounding box center [570, 229] width 112 height 21
type input "11200"
click at [842, 387] on button "Submit" at bounding box center [838, 385] width 58 height 19
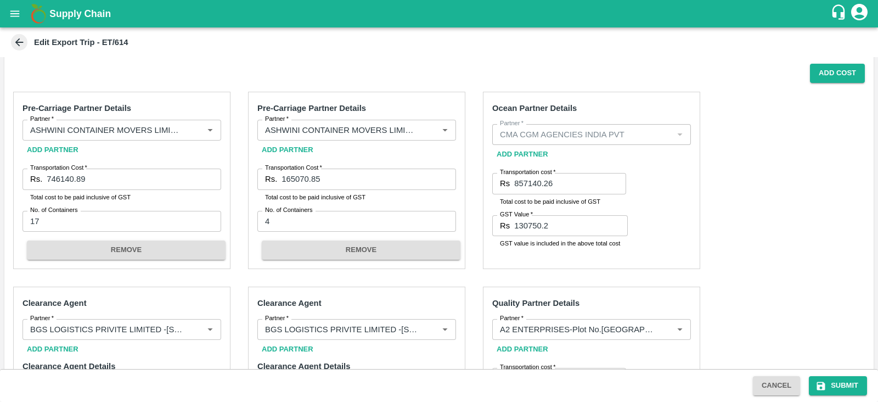
scroll to position [330, 0]
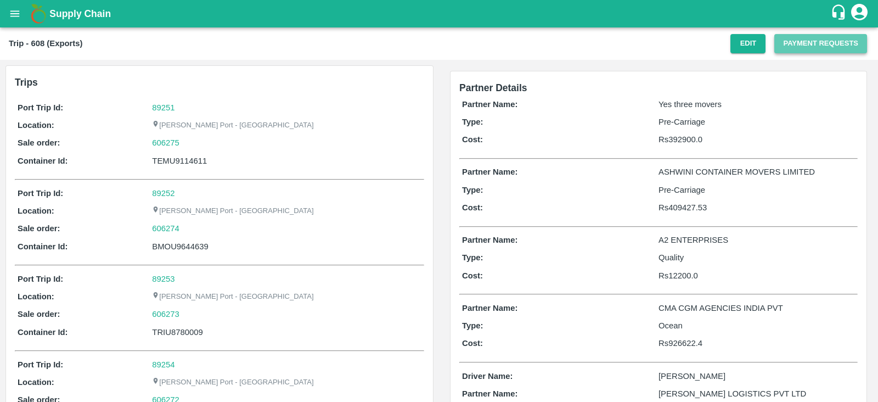
click at [807, 43] on button "Payment Requests" at bounding box center [820, 43] width 93 height 19
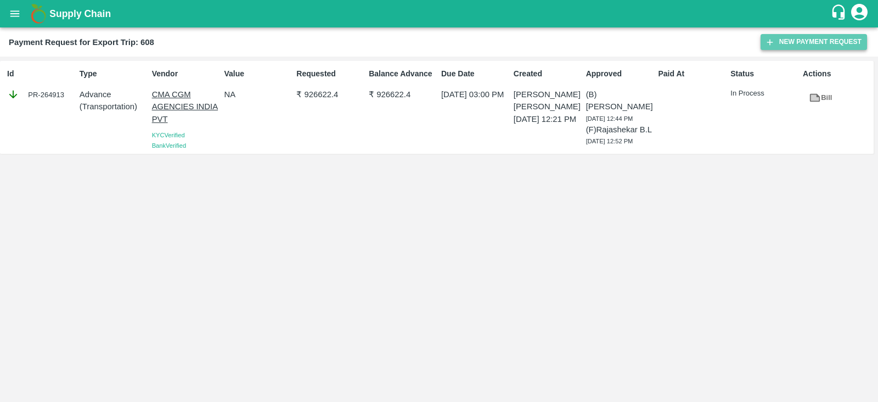
click at [812, 44] on button "New Payment Request" at bounding box center [814, 42] width 106 height 16
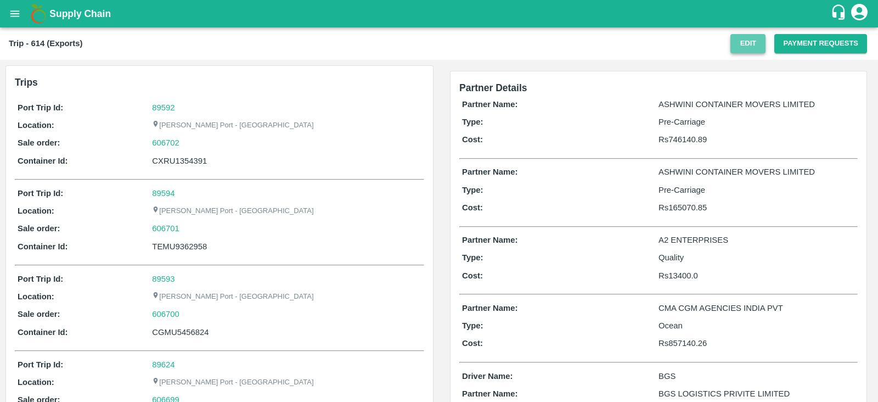
click at [747, 48] on button "Edit" at bounding box center [747, 43] width 35 height 19
click at [787, 48] on button "Payment Requests" at bounding box center [820, 43] width 93 height 19
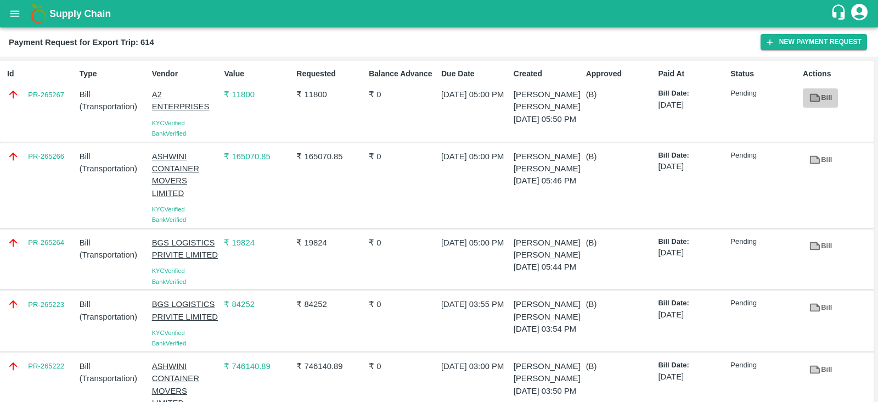
click at [818, 97] on icon at bounding box center [815, 98] width 10 height 8
click at [51, 92] on link "PR-265267" at bounding box center [46, 94] width 36 height 11
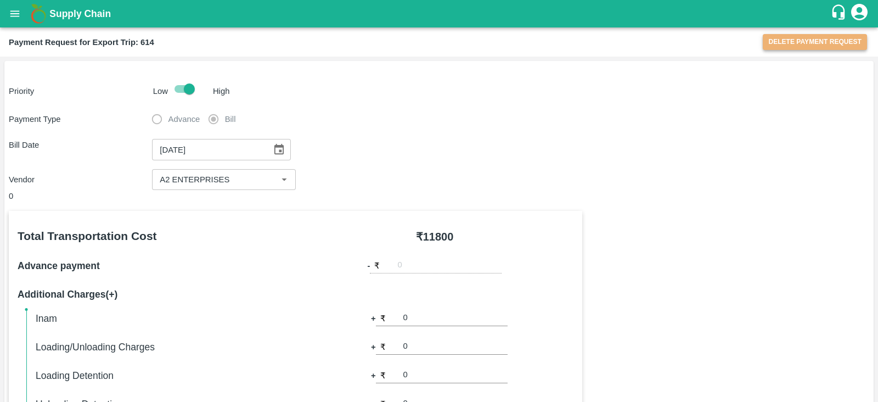
click at [806, 44] on button "Delete Payment Request" at bounding box center [815, 42] width 104 height 16
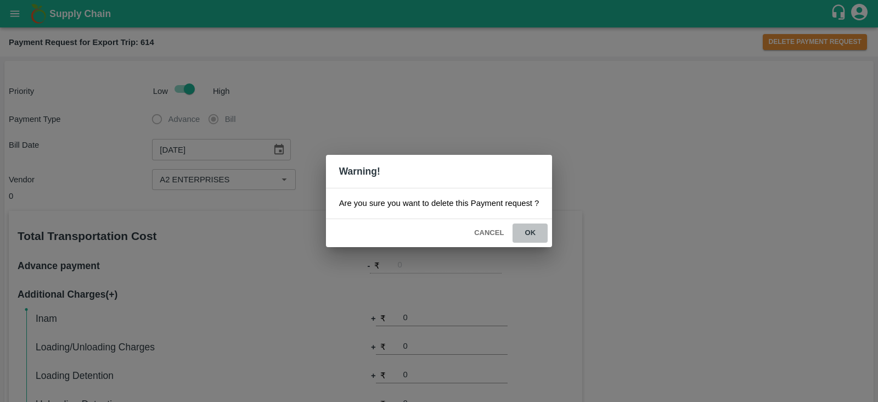
click at [531, 229] on button "ok" at bounding box center [529, 232] width 35 height 19
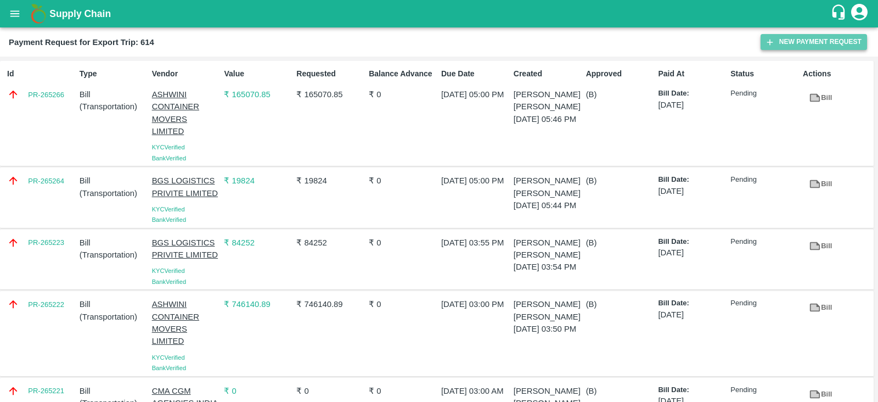
click at [806, 42] on button "New Payment Request" at bounding box center [814, 42] width 106 height 16
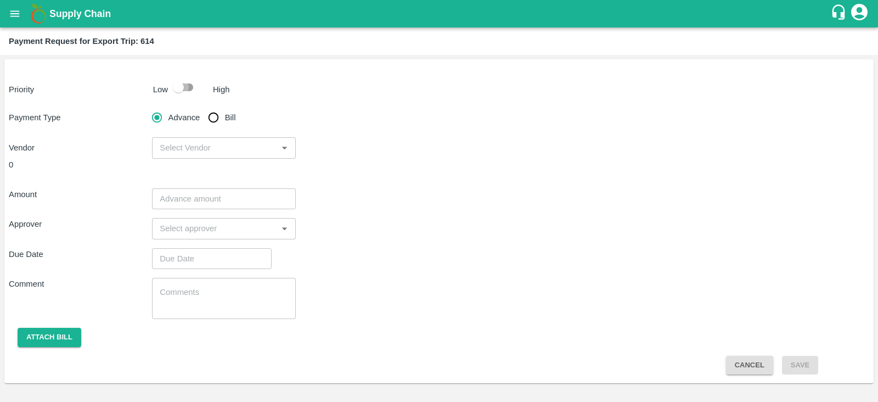
click at [186, 86] on input "checkbox" at bounding box center [178, 87] width 63 height 21
checkbox input "true"
click at [219, 119] on input "Bill" at bounding box center [213, 117] width 22 height 22
radio input "true"
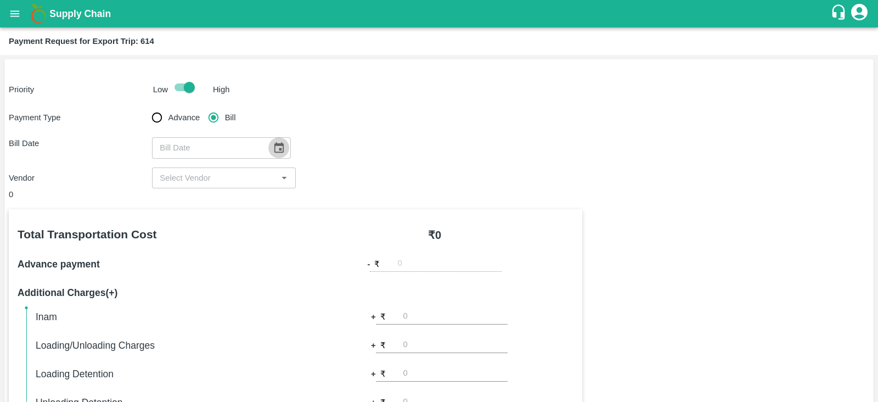
click at [274, 144] on icon "Choose date" at bounding box center [278, 147] width 9 height 10
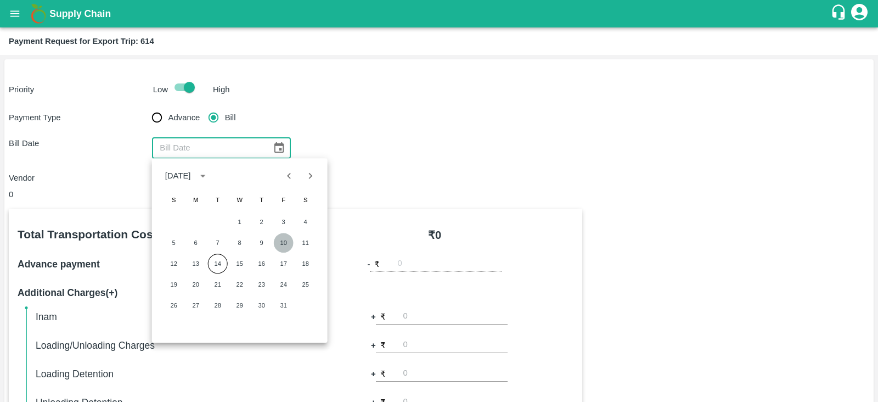
click at [279, 237] on button "10" at bounding box center [284, 243] width 20 height 20
type input "10/10/2025"
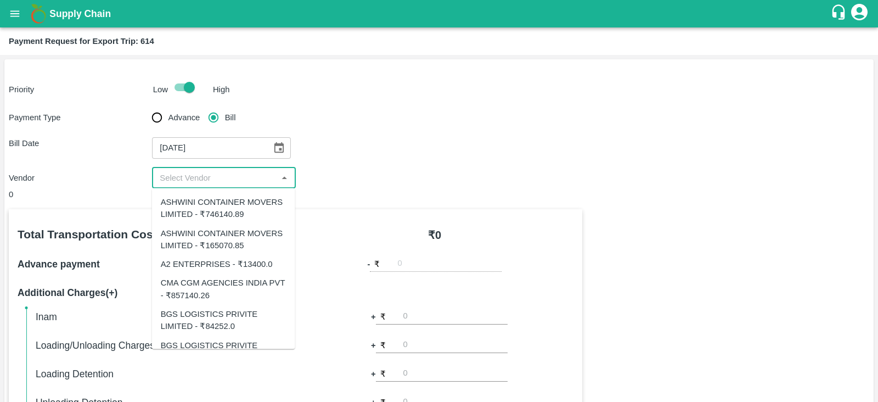
click at [241, 177] on input "input" at bounding box center [214, 178] width 119 height 14
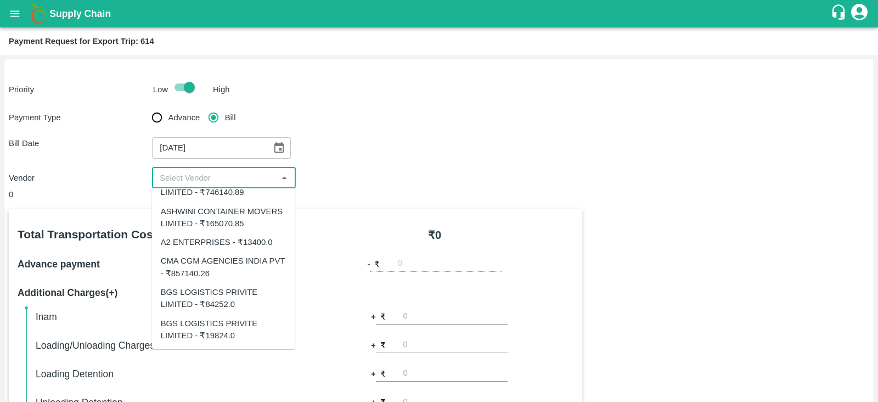
click at [257, 236] on div "A2 ENTERPRISES - ₹13400.0" at bounding box center [217, 242] width 112 height 12
type input "A2 ENTERPRISES - ₹13400.0"
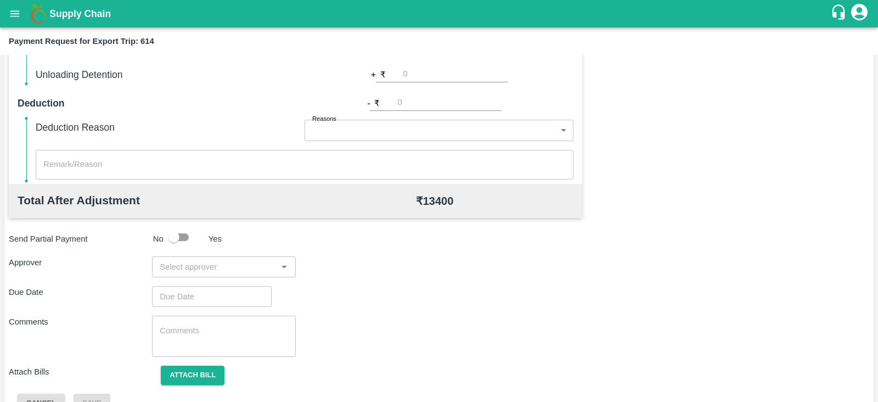
scroll to position [351, 0]
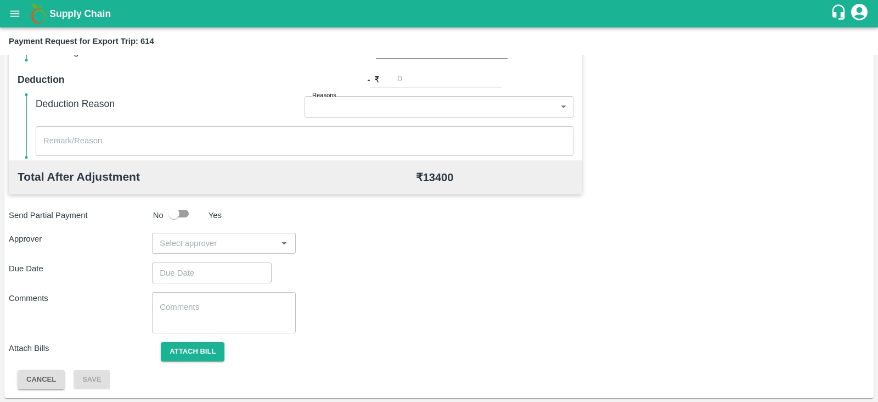
click at [245, 240] on input "input" at bounding box center [214, 243] width 119 height 14
type input "PRASA"
click at [230, 267] on div "[PERSON_NAME]" at bounding box center [220, 272] width 67 height 12
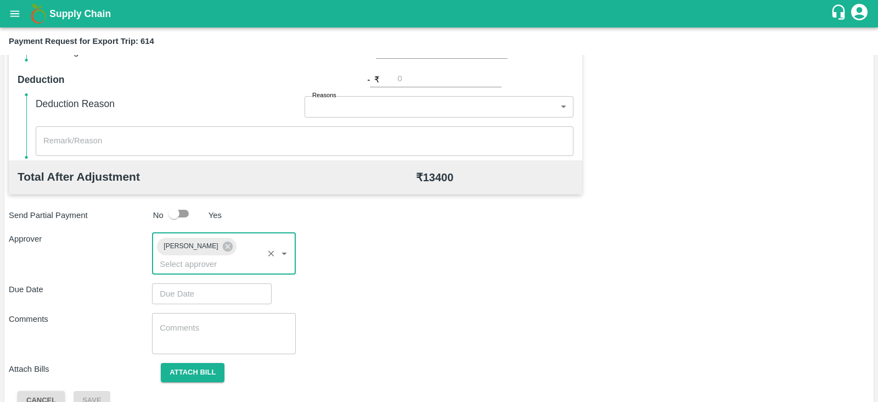
type input "DD/MM/YYYY hh:mm aa"
click at [193, 283] on input "DD/MM/YYYY hh:mm aa" at bounding box center [208, 293] width 112 height 21
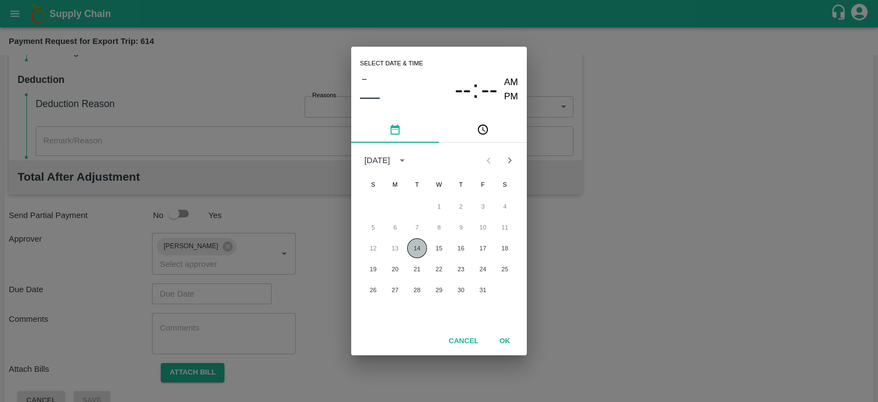
click at [421, 249] on button "14" at bounding box center [417, 248] width 20 height 20
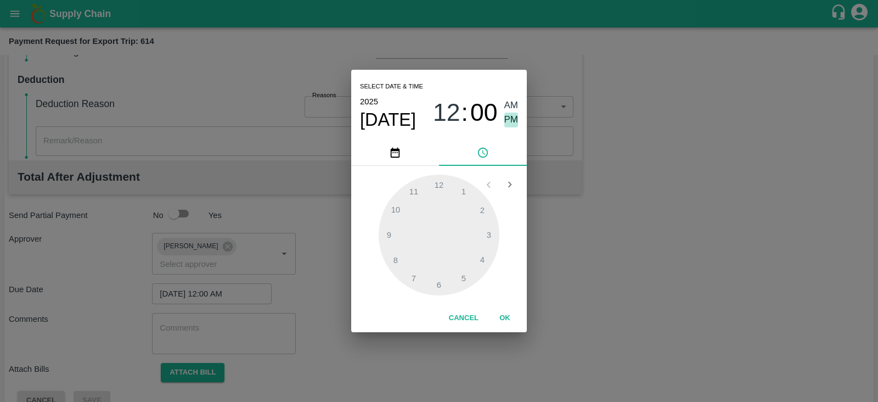
click at [507, 117] on span "PM" at bounding box center [511, 119] width 14 height 15
click at [463, 276] on div at bounding box center [439, 234] width 121 height 121
type input "14/10/2025 05:00 PM"
click at [510, 310] on button "OK" at bounding box center [504, 317] width 35 height 19
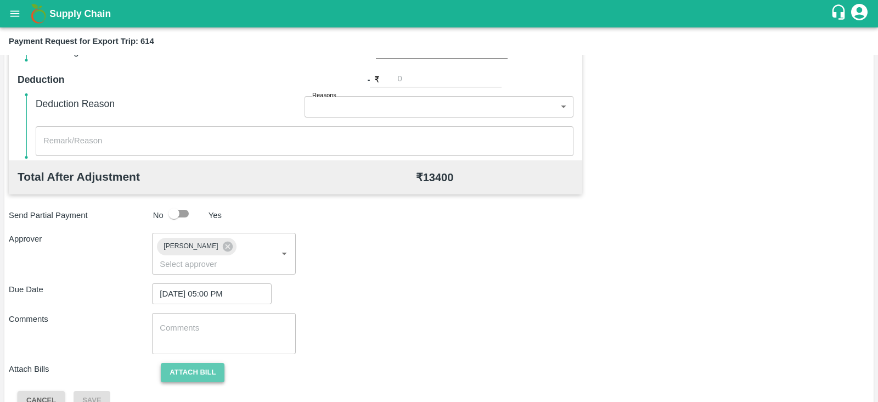
click at [195, 363] on button "Attach bill" at bounding box center [193, 372] width 64 height 19
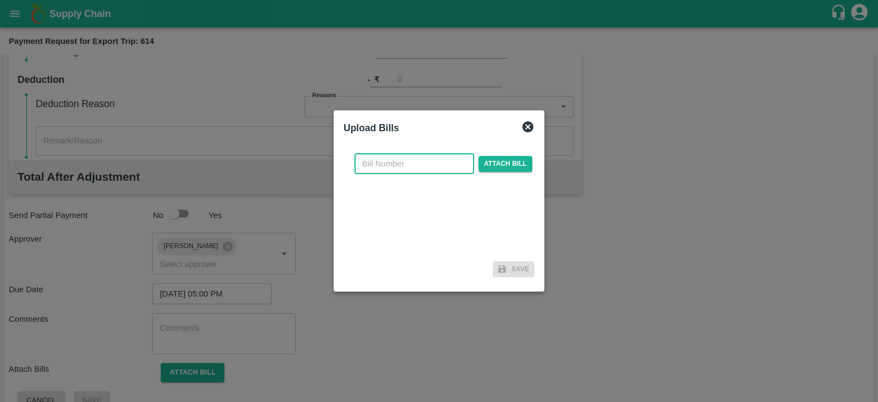
click at [416, 163] on input "text" at bounding box center [414, 163] width 120 height 21
paste input "A2-160/2025-26"
type input "A2-160/2025-26"
click at [502, 157] on span "Attach bill" at bounding box center [505, 164] width 54 height 16
click at [0, 0] on input "Attach bill" at bounding box center [0, 0] width 0 height 0
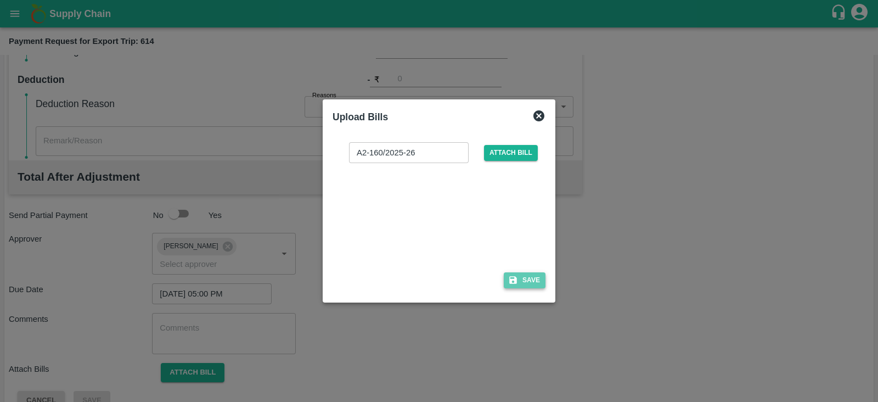
click at [529, 276] on button "Save" at bounding box center [525, 280] width 42 height 16
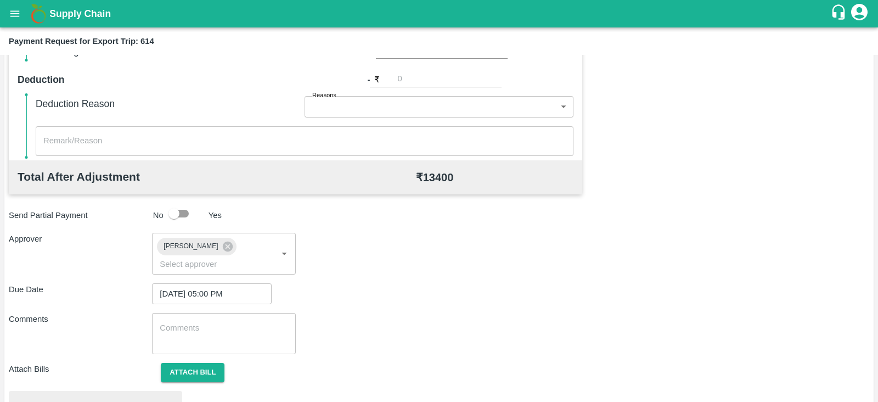
scroll to position [416, 0]
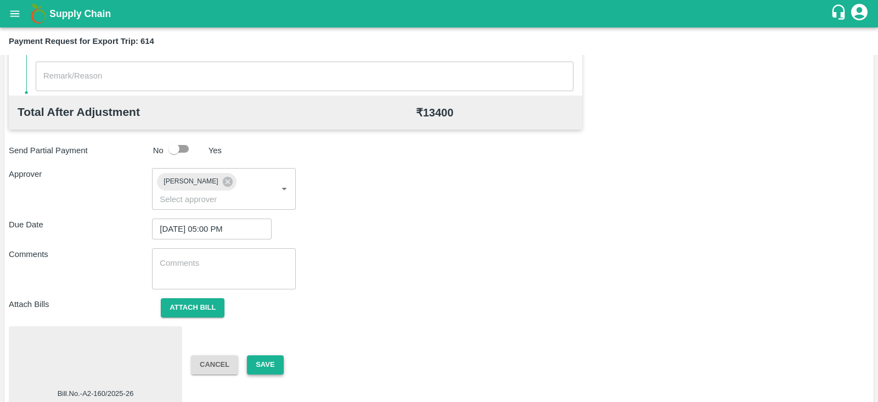
click at [275, 355] on button "Save" at bounding box center [265, 364] width 36 height 19
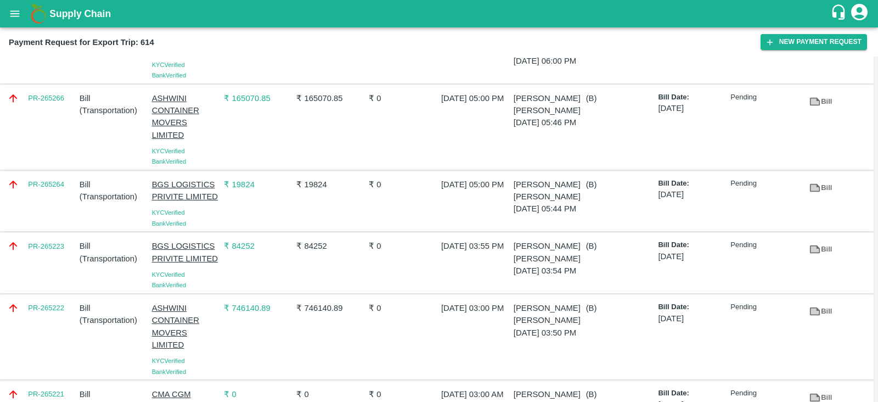
scroll to position [57, 0]
click at [790, 46] on button "New Payment Request" at bounding box center [814, 42] width 106 height 16
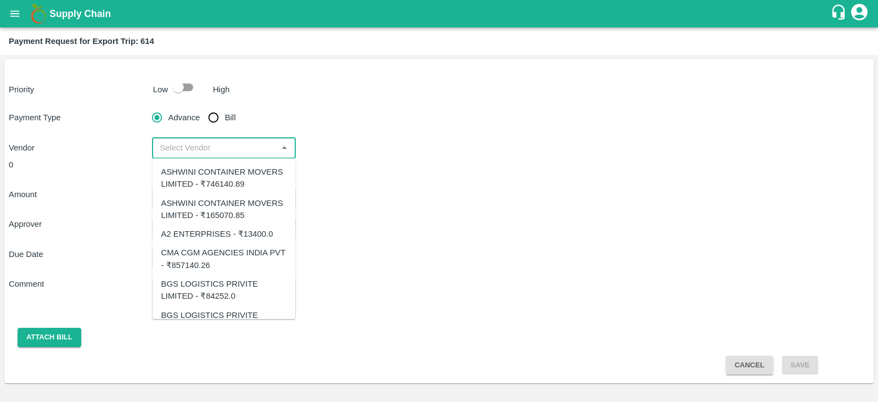
click at [236, 146] on input "input" at bounding box center [214, 147] width 119 height 14
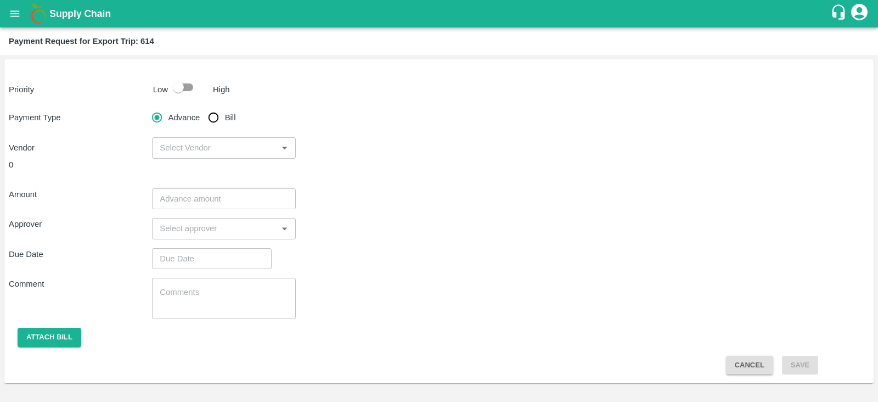
click at [465, 168] on div "0" at bounding box center [295, 165] width 573 height 12
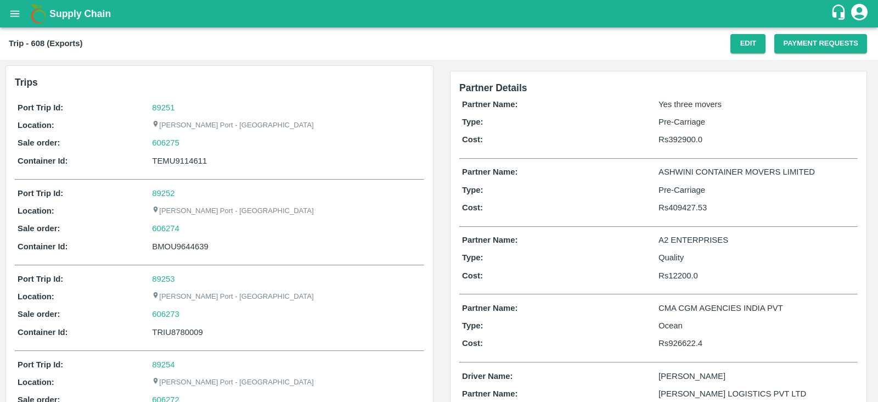
click at [185, 160] on div "TEMU9114611" at bounding box center [286, 161] width 269 height 12
copy div "TEMU9114611"
click at [796, 42] on button "Payment Requests" at bounding box center [820, 43] width 93 height 19
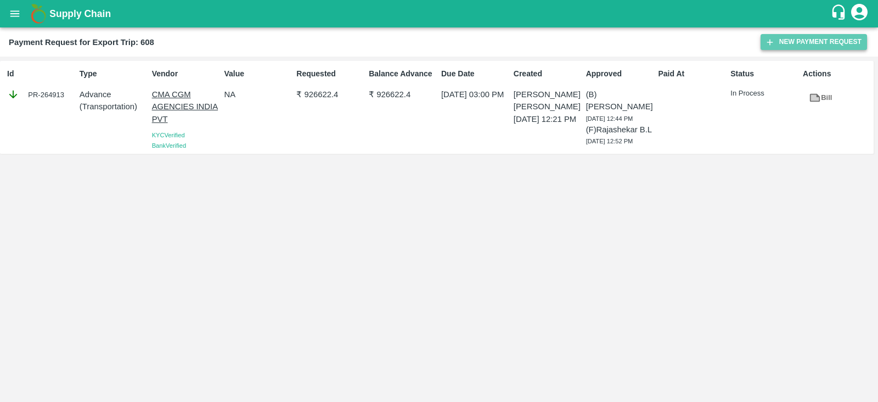
click at [786, 35] on button "New Payment Request" at bounding box center [814, 42] width 106 height 16
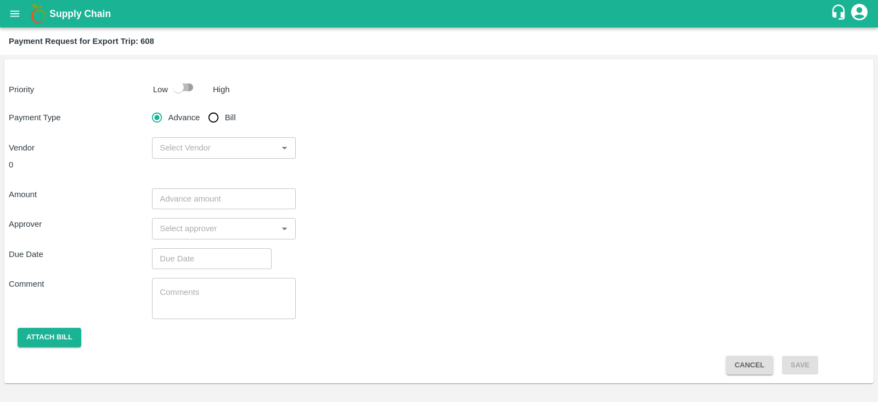
click at [178, 86] on input "checkbox" at bounding box center [178, 87] width 63 height 21
checkbox input "true"
click at [214, 115] on input "Bill" at bounding box center [213, 117] width 22 height 22
radio input "true"
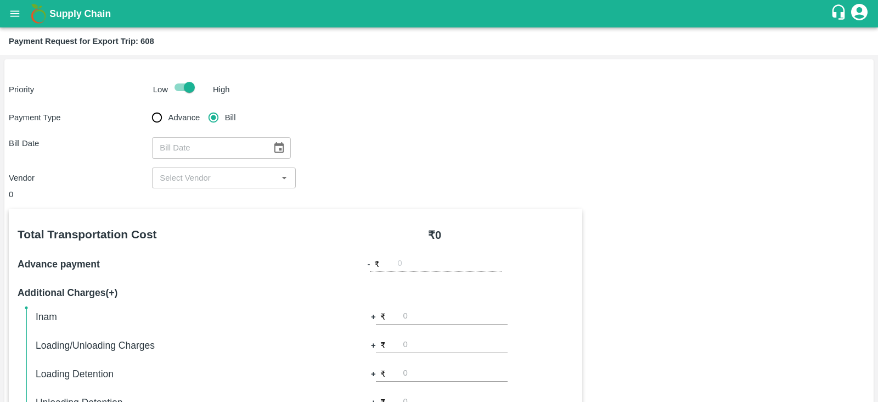
type input "DD/MM/YYYY"
click at [256, 154] on input "DD/MM/YYYY" at bounding box center [208, 147] width 112 height 21
click at [273, 147] on icon "Choose date" at bounding box center [279, 148] width 12 height 12
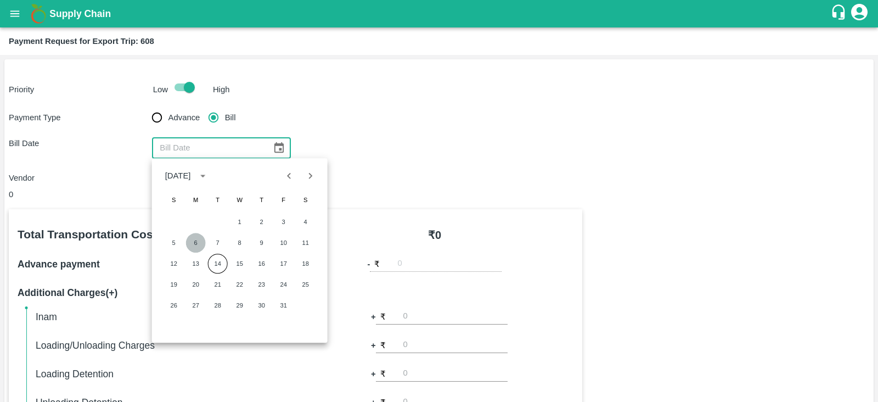
click at [199, 241] on button "6" at bounding box center [196, 243] width 20 height 20
type input "[DATE]"
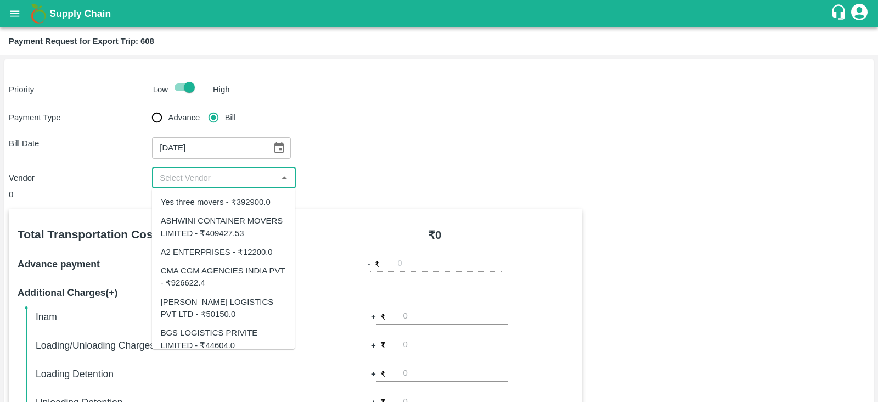
click at [203, 179] on input "input" at bounding box center [214, 178] width 119 height 14
click at [231, 203] on div "Yes three movers - ₹392900.0" at bounding box center [216, 202] width 110 height 12
type input "Yes three movers - ₹392900.0"
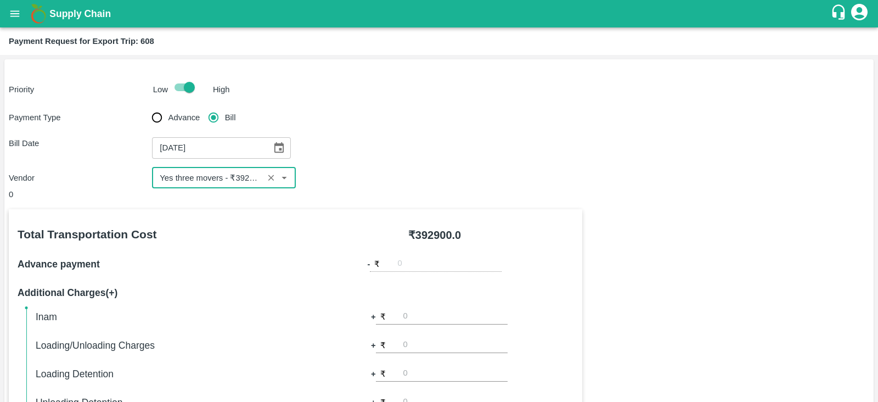
scroll to position [351, 0]
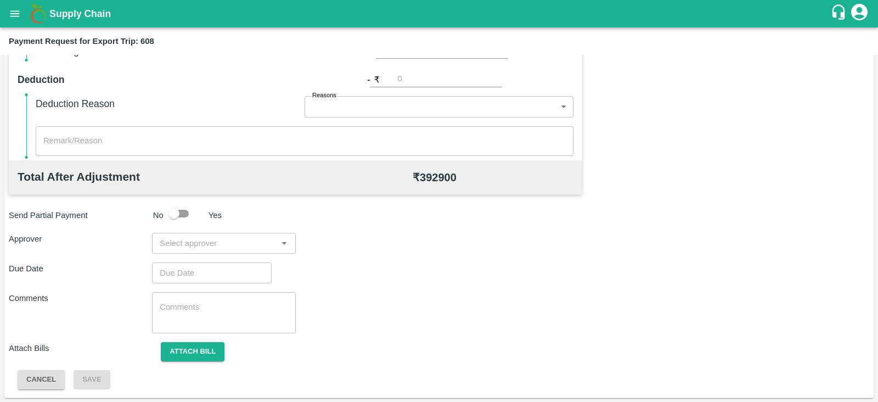
click at [236, 243] on input "input" at bounding box center [214, 243] width 119 height 14
type input "PRASA"
click at [225, 266] on div "[PERSON_NAME]" at bounding box center [220, 272] width 67 height 12
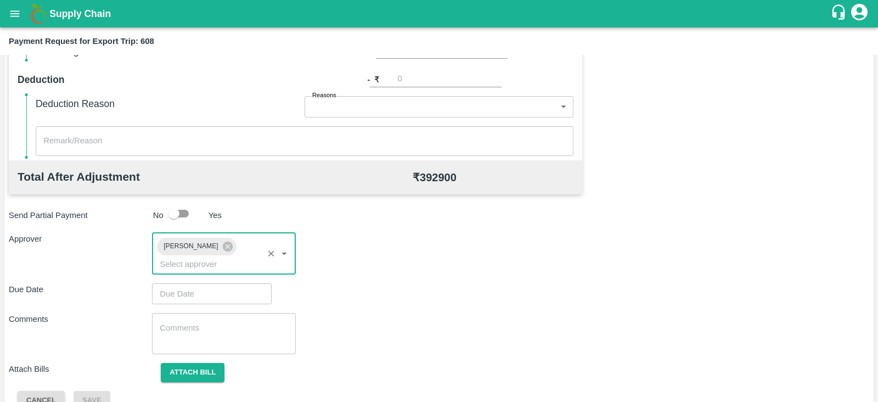
type input "DD/MM/YYYY hh:mm aa"
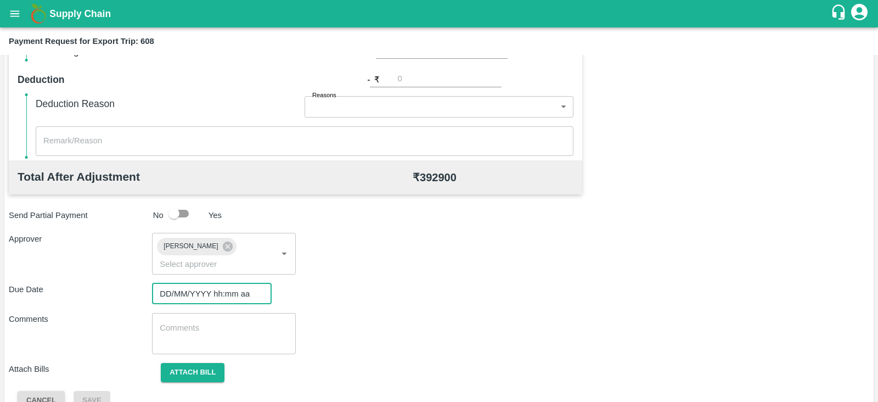
click at [202, 283] on input "DD/MM/YYYY hh:mm aa" at bounding box center [208, 293] width 112 height 21
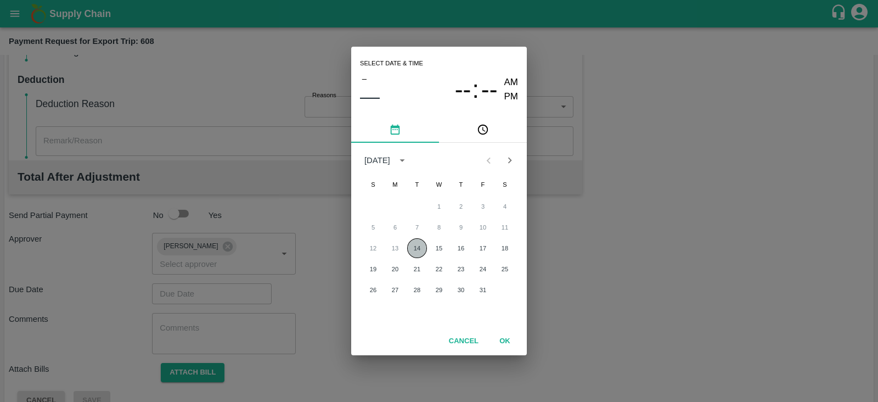
click at [412, 246] on button "14" at bounding box center [417, 248] width 20 height 20
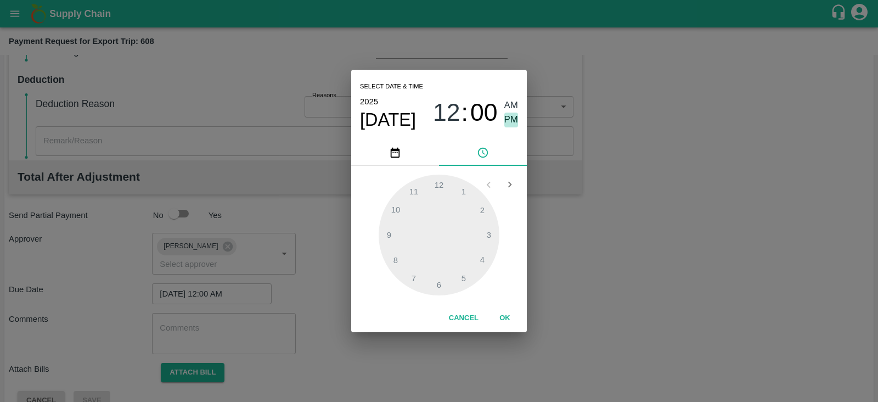
click at [512, 119] on span "PM" at bounding box center [511, 119] width 14 height 15
click at [440, 281] on div at bounding box center [439, 234] width 121 height 121
type input "[DATE] 06:00 PM"
click at [505, 319] on button "OK" at bounding box center [504, 317] width 35 height 19
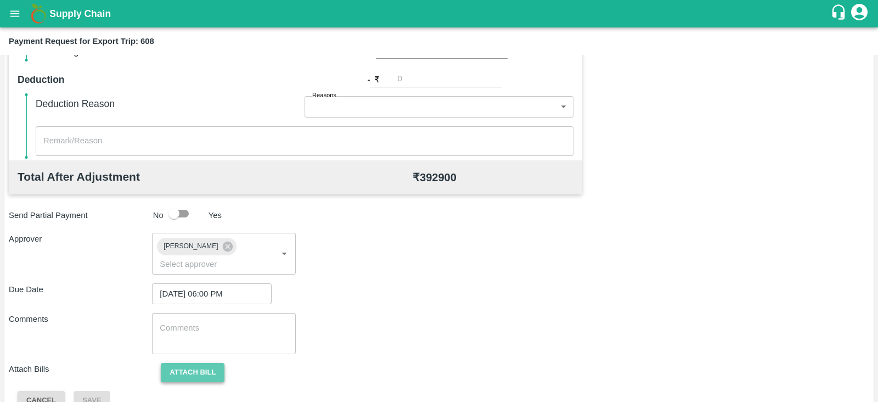
click at [207, 363] on button "Attach bill" at bounding box center [193, 372] width 64 height 19
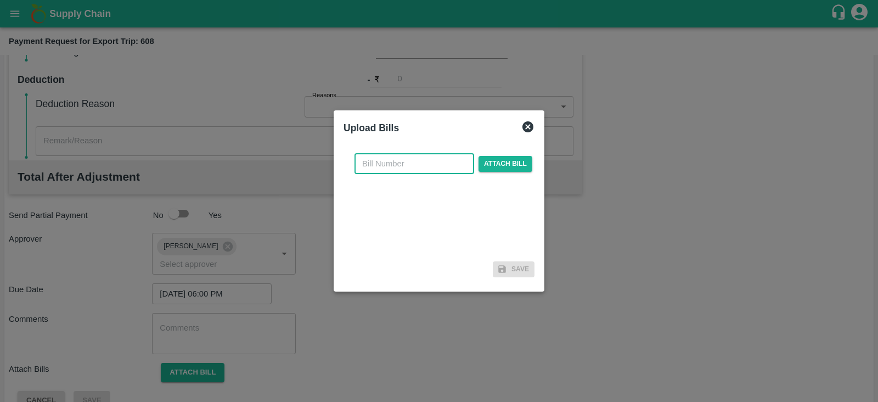
click at [454, 155] on input "text" at bounding box center [414, 163] width 120 height 21
paste input "YTM/0676/25-26"
type input "YTM/0676/25-26"
click at [499, 162] on span "Attach bill" at bounding box center [505, 164] width 54 height 16
click at [0, 0] on input "Attach bill" at bounding box center [0, 0] width 0 height 0
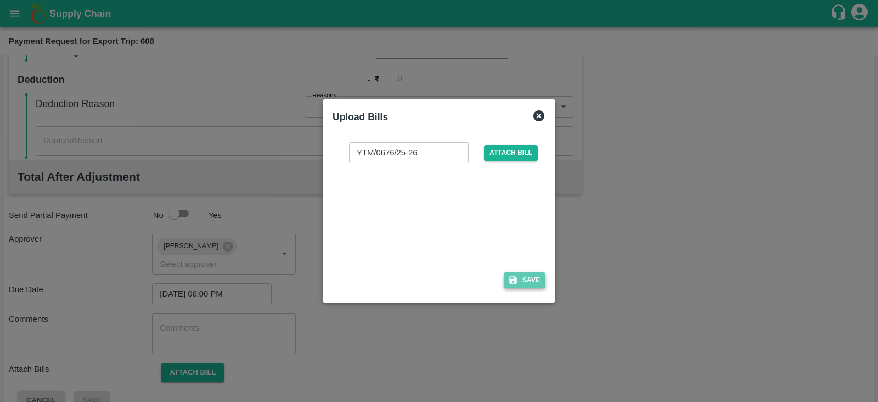
click at [538, 277] on button "Save" at bounding box center [525, 280] width 42 height 16
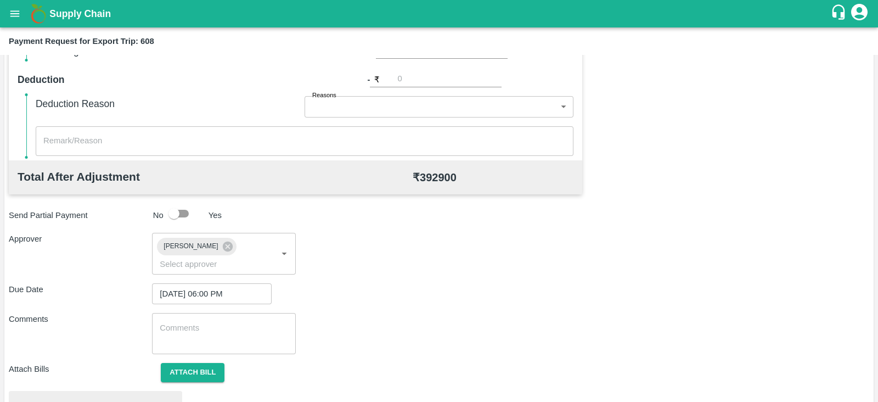
scroll to position [416, 0]
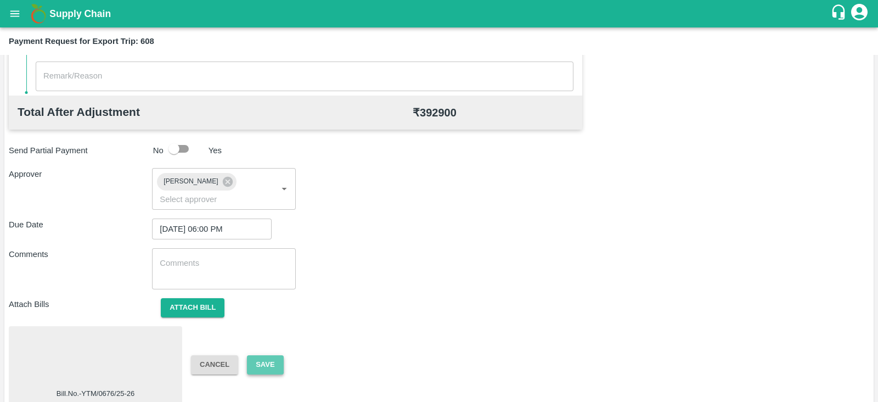
click at [269, 355] on button "Save" at bounding box center [265, 364] width 36 height 19
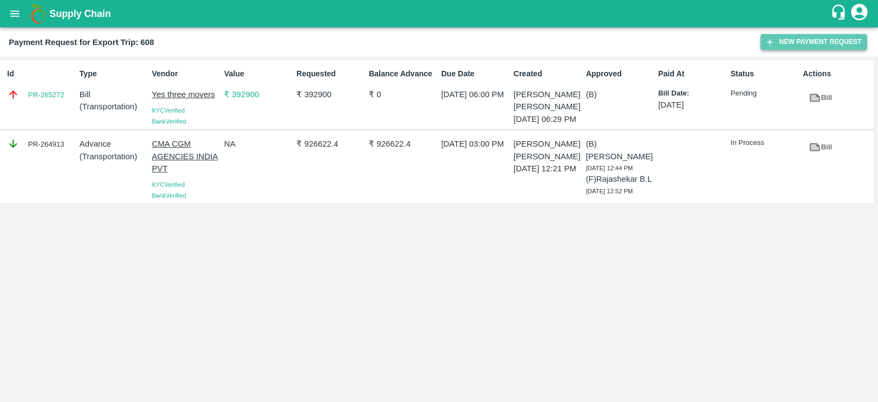
click at [809, 47] on button "New Payment Request" at bounding box center [814, 42] width 106 height 16
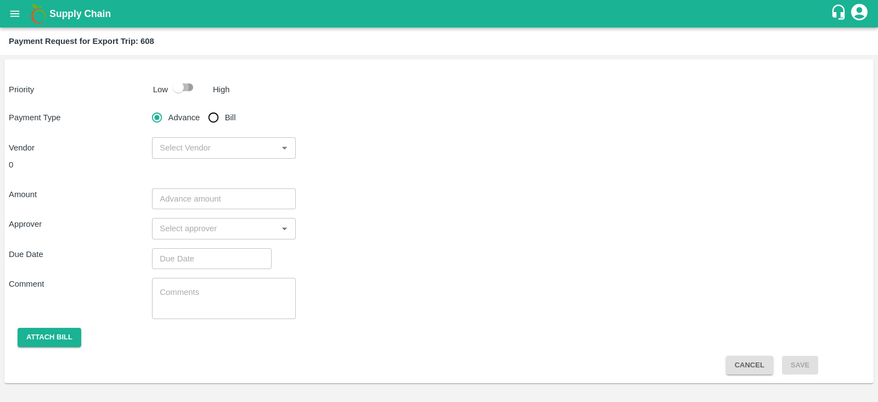
click at [188, 82] on input "checkbox" at bounding box center [178, 87] width 63 height 21
checkbox input "true"
click at [216, 119] on input "Bill" at bounding box center [213, 117] width 22 height 22
radio input "true"
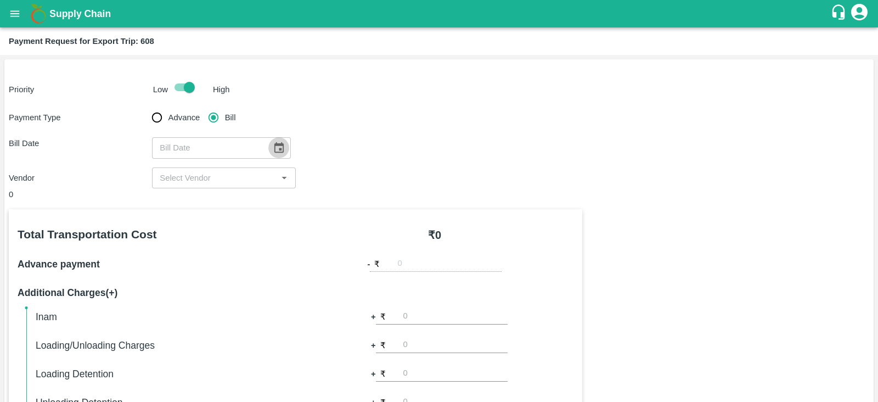
click at [274, 149] on icon "Choose date" at bounding box center [278, 147] width 9 height 10
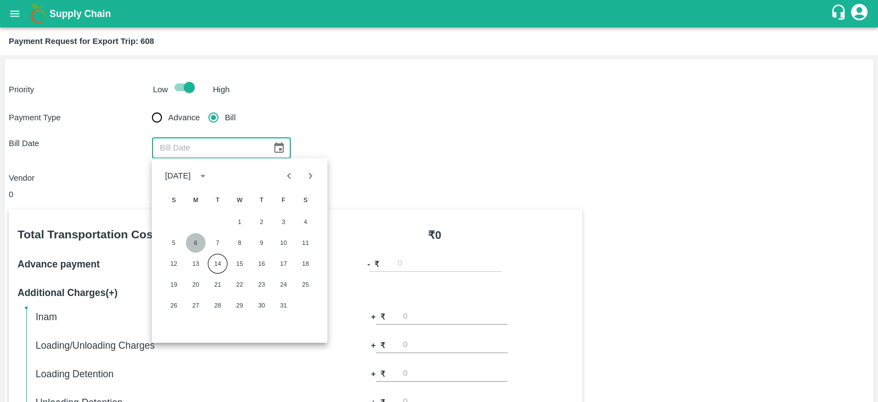
click at [192, 240] on button "6" at bounding box center [196, 243] width 20 height 20
type input "[DATE]"
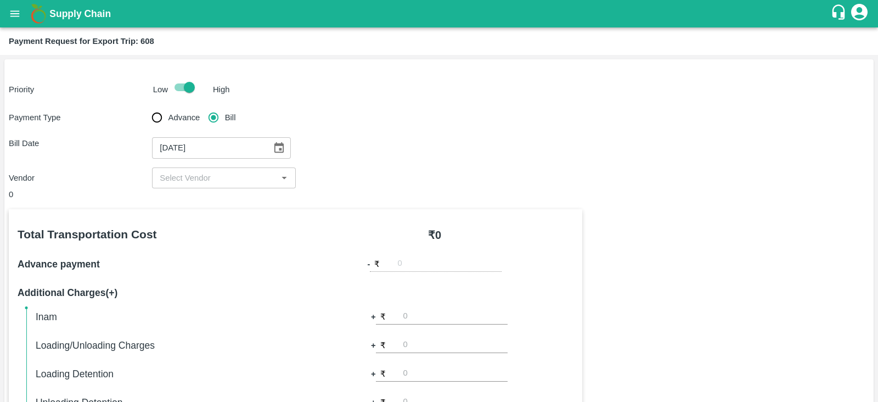
click at [221, 177] on input "input" at bounding box center [214, 178] width 119 height 14
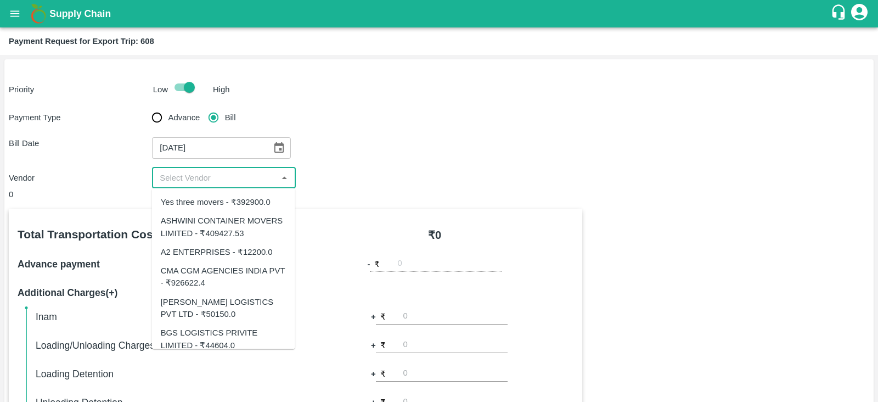
scroll to position [10, 0]
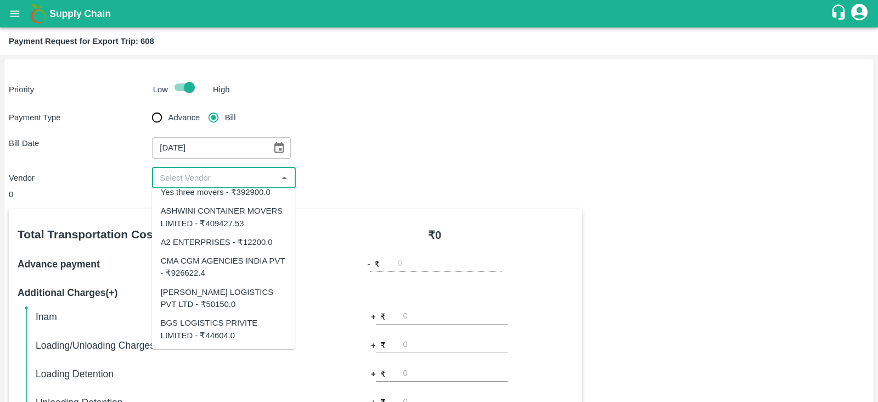
click at [239, 292] on div "[PERSON_NAME] LOGISTICS PVT LTD - ₹50150.0" at bounding box center [224, 297] width 126 height 25
type input "[PERSON_NAME] LOGISTICS PVT LTD - ₹50150.0"
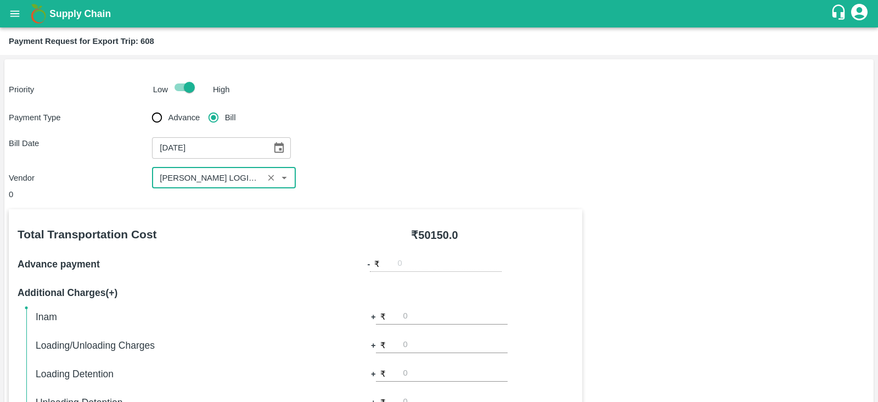
scroll to position [351, 0]
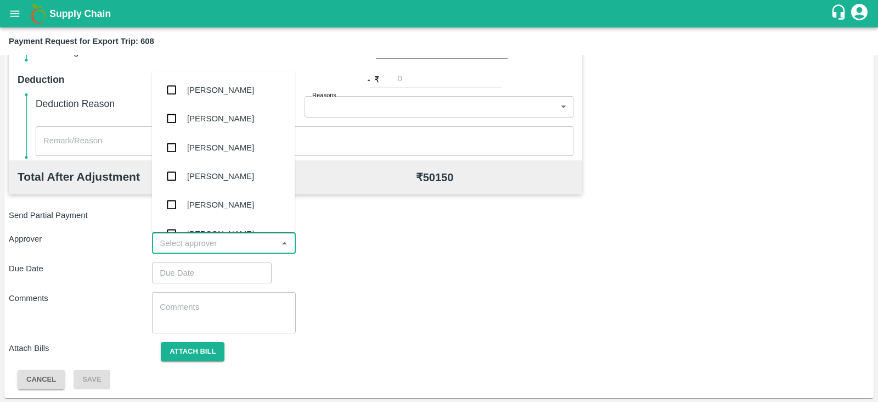
click at [247, 240] on input "input" at bounding box center [214, 243] width 119 height 14
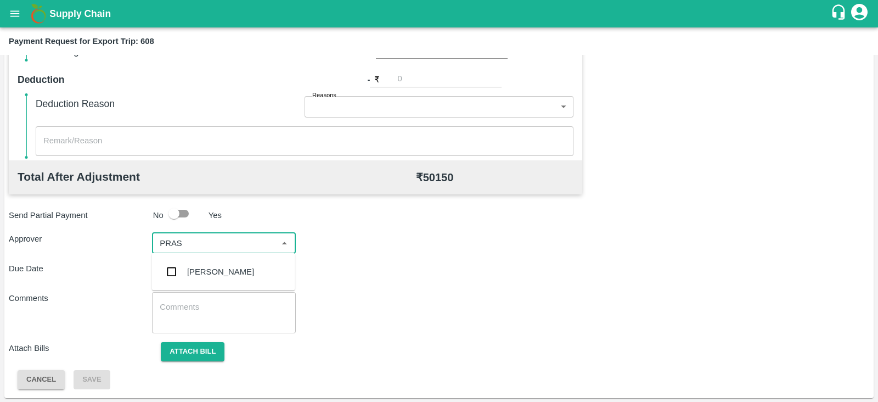
type input "PRASA"
click at [203, 273] on div "[PERSON_NAME]" at bounding box center [220, 272] width 67 height 12
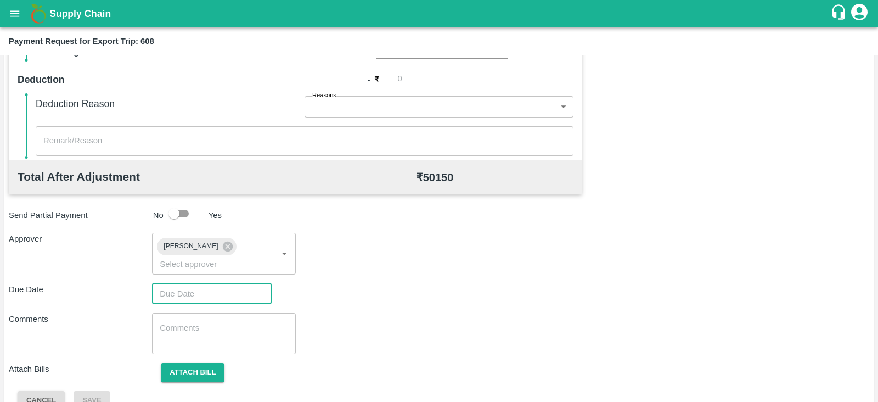
type input "DD/MM/YYYY hh:mm aa"
click at [203, 283] on input "DD/MM/YYYY hh:mm aa" at bounding box center [208, 293] width 112 height 21
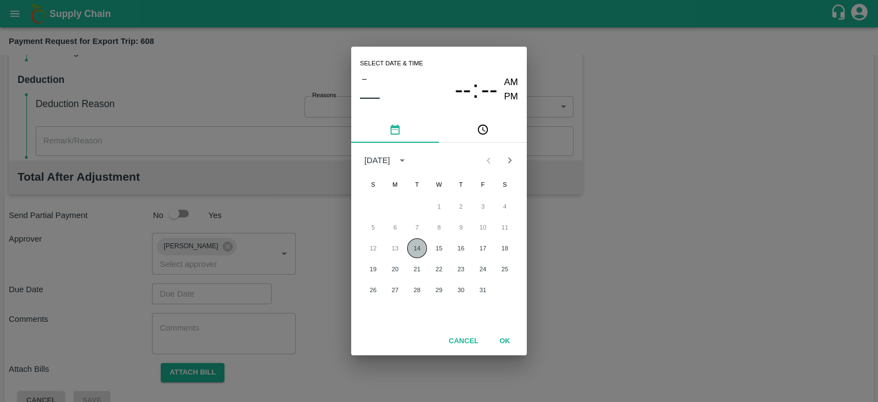
click at [409, 248] on button "14" at bounding box center [417, 248] width 20 height 20
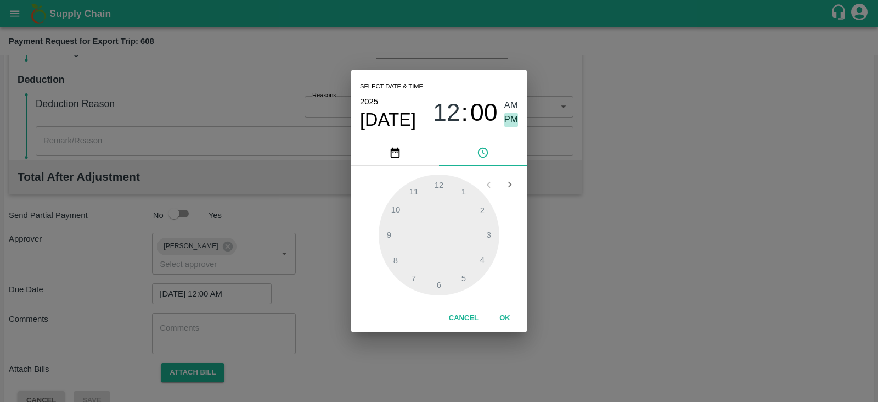
click at [507, 122] on span "PM" at bounding box center [511, 119] width 14 height 15
click at [435, 287] on div at bounding box center [439, 234] width 121 height 121
type input "[DATE] 06:00 PM"
click at [502, 314] on button "OK" at bounding box center [504, 317] width 35 height 19
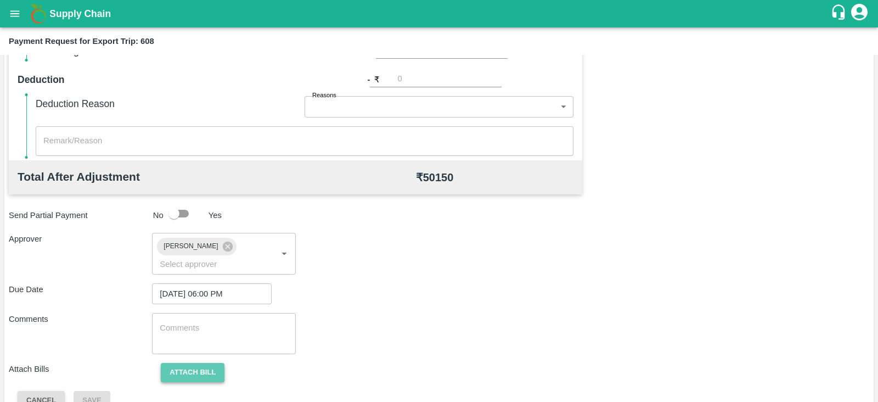
click at [207, 363] on button "Attach bill" at bounding box center [193, 372] width 64 height 19
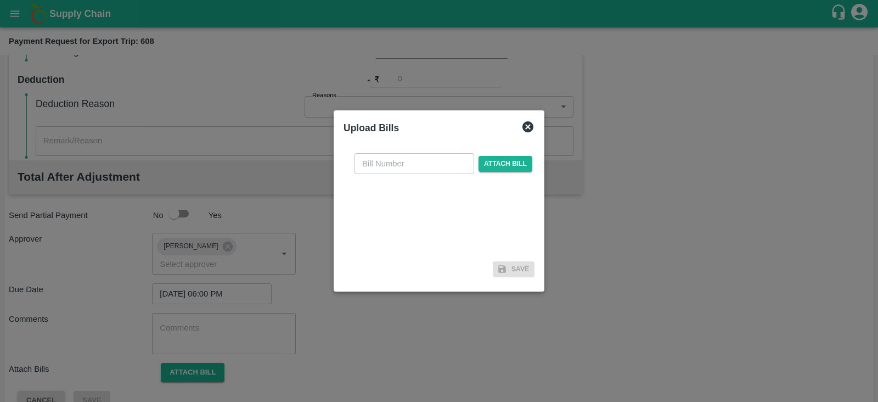
click at [407, 166] on input "text" at bounding box center [414, 163] width 120 height 21
paste input "SLPL/0416/25-26"
type input "SLPL/0416/25-26"
click at [491, 164] on span "Attach bill" at bounding box center [505, 164] width 54 height 16
click at [0, 0] on input "Attach bill" at bounding box center [0, 0] width 0 height 0
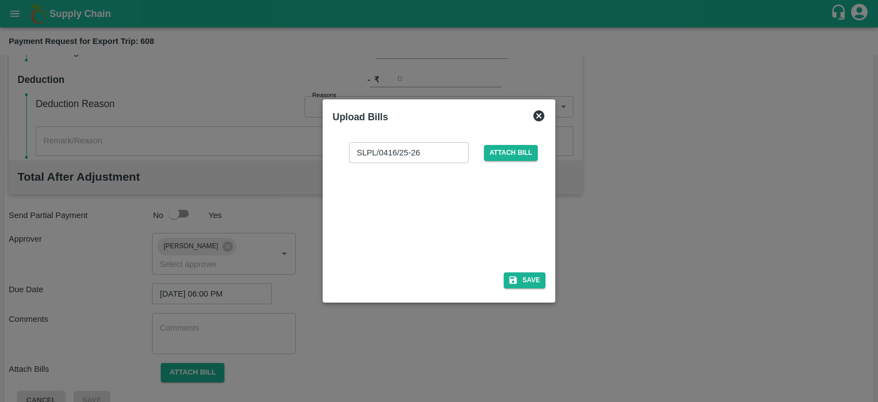
click at [546, 275] on div "SLPL/0416/25-26 ​ Attach bill Save" at bounding box center [439, 213] width 222 height 168
click at [534, 277] on button "Save" at bounding box center [525, 280] width 42 height 16
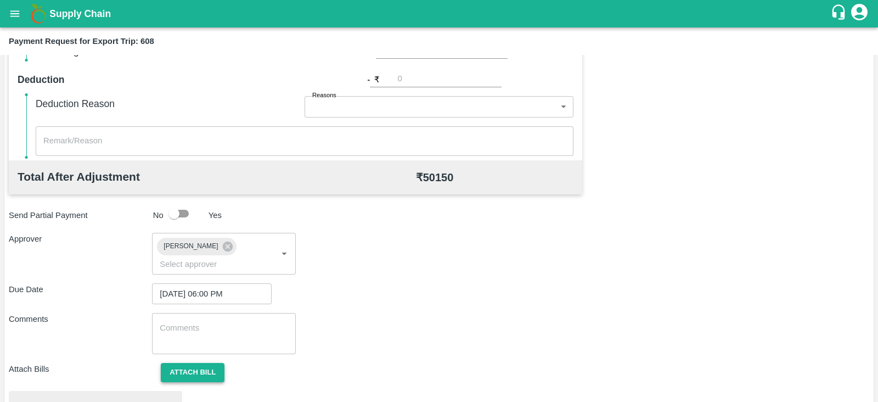
scroll to position [416, 0]
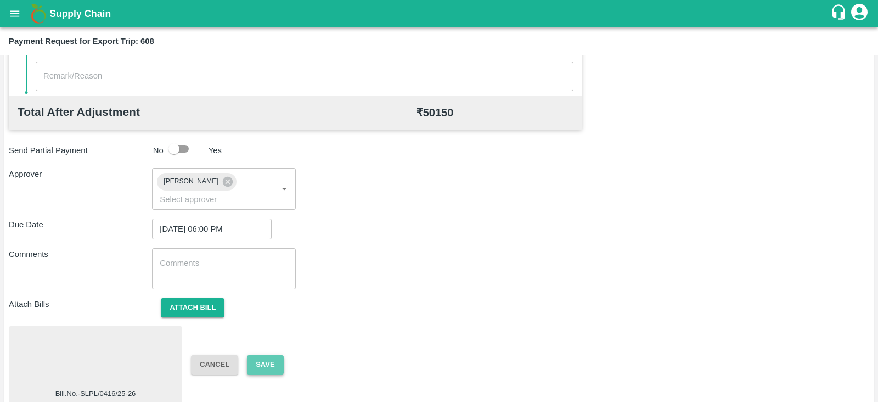
click at [274, 355] on button "Save" at bounding box center [265, 364] width 36 height 19
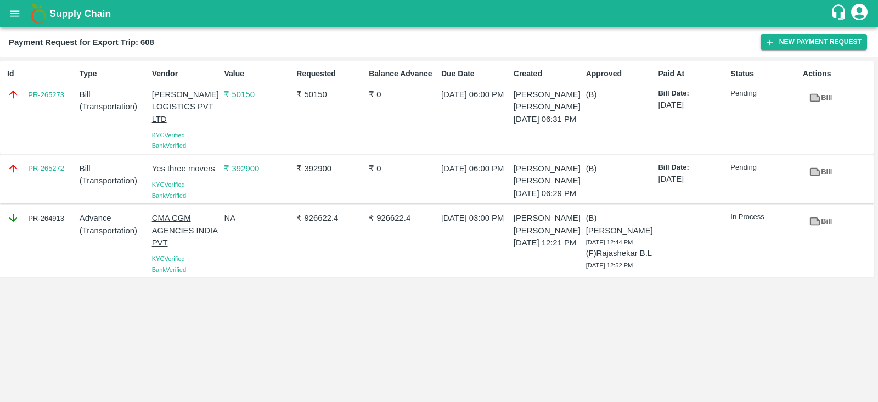
drag, startPoint x: 274, startPoint y: 348, endPoint x: 650, endPoint y: 328, distance: 376.4
click at [650, 328] on div "Id PR-265273 Type Bill ( Transportation ) Vendor [PERSON_NAME] LOGISTICS PVT LT…" at bounding box center [439, 229] width 878 height 345
